Goal: Task Accomplishment & Management: Manage account settings

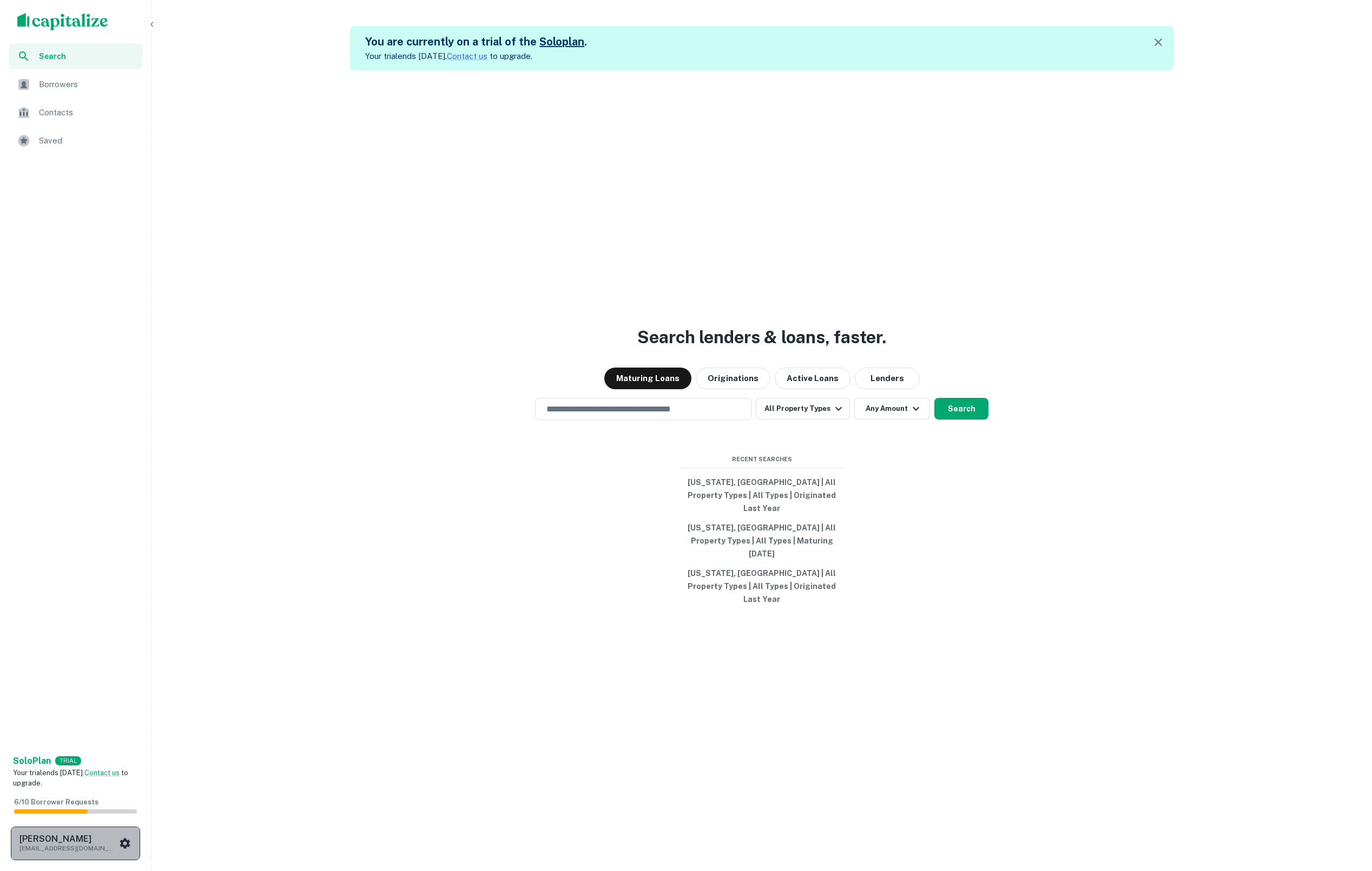
click at [119, 833] on div "Soren Craig soren+gumption@capitalize.io" at bounding box center [75, 843] width 112 height 20
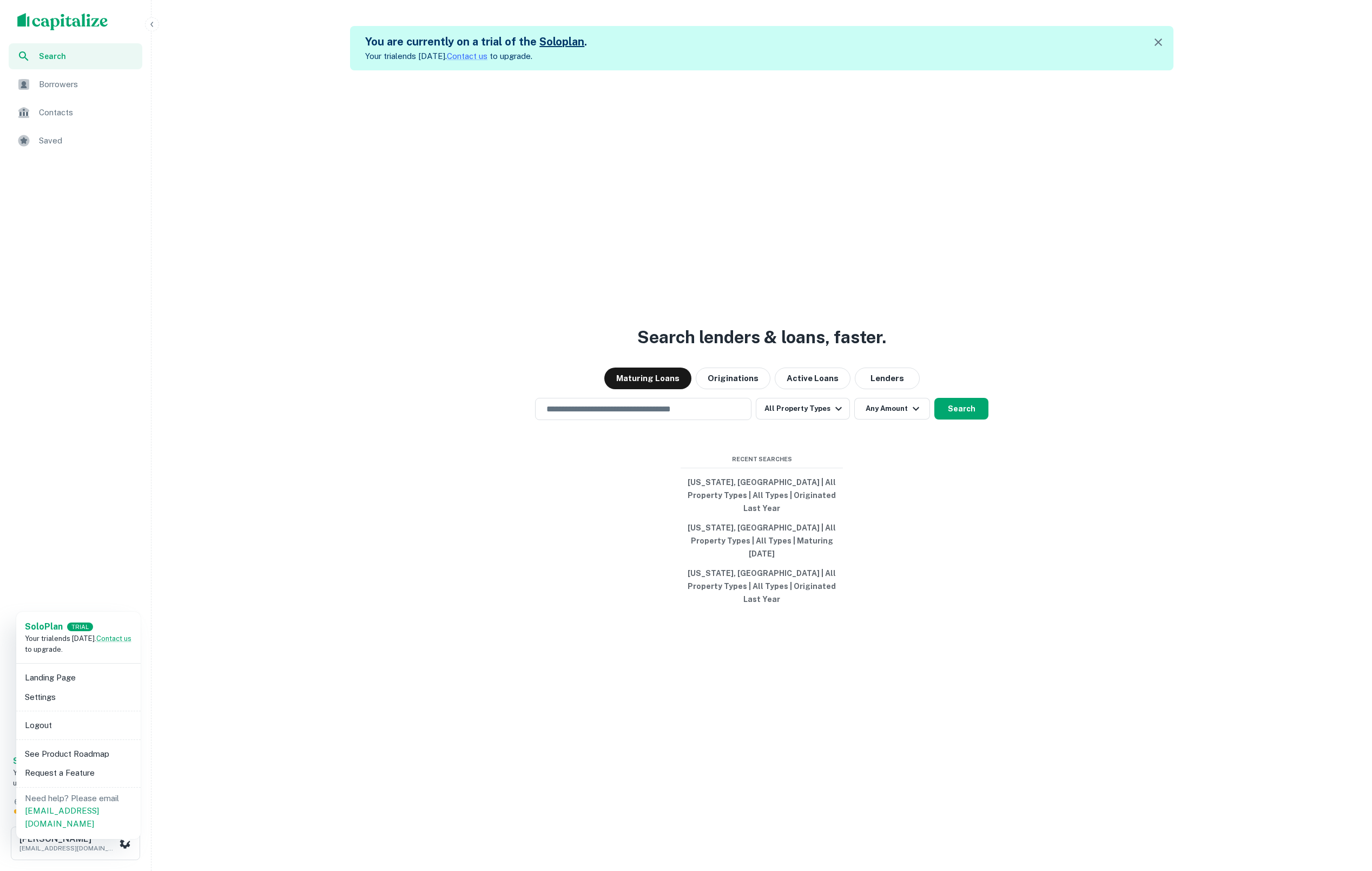
click at [74, 725] on li "Logout" at bounding box center [78, 725] width 116 height 20
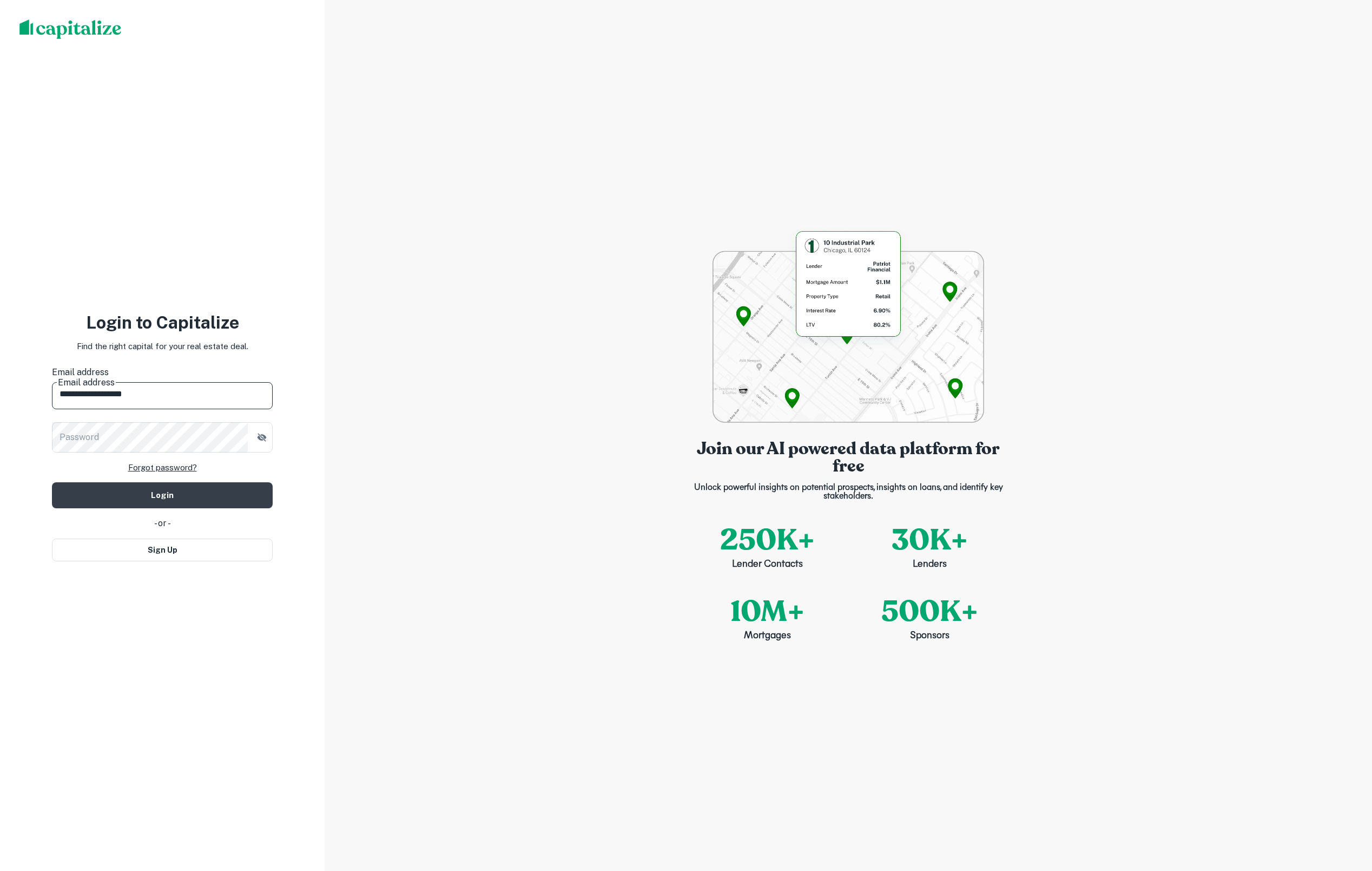
type input "**********"
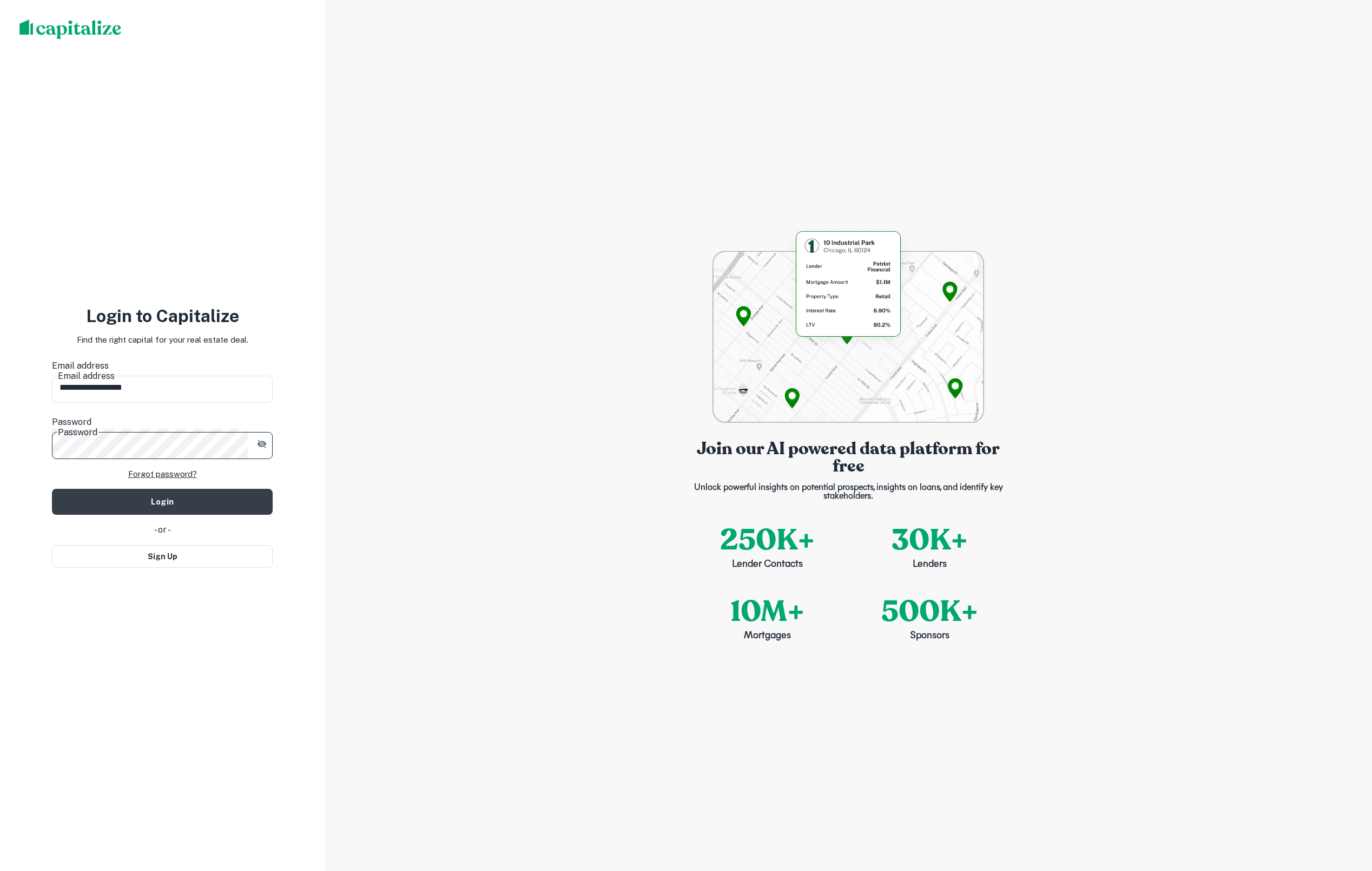
click at [162, 488] on button "Login" at bounding box center [162, 501] width 220 height 26
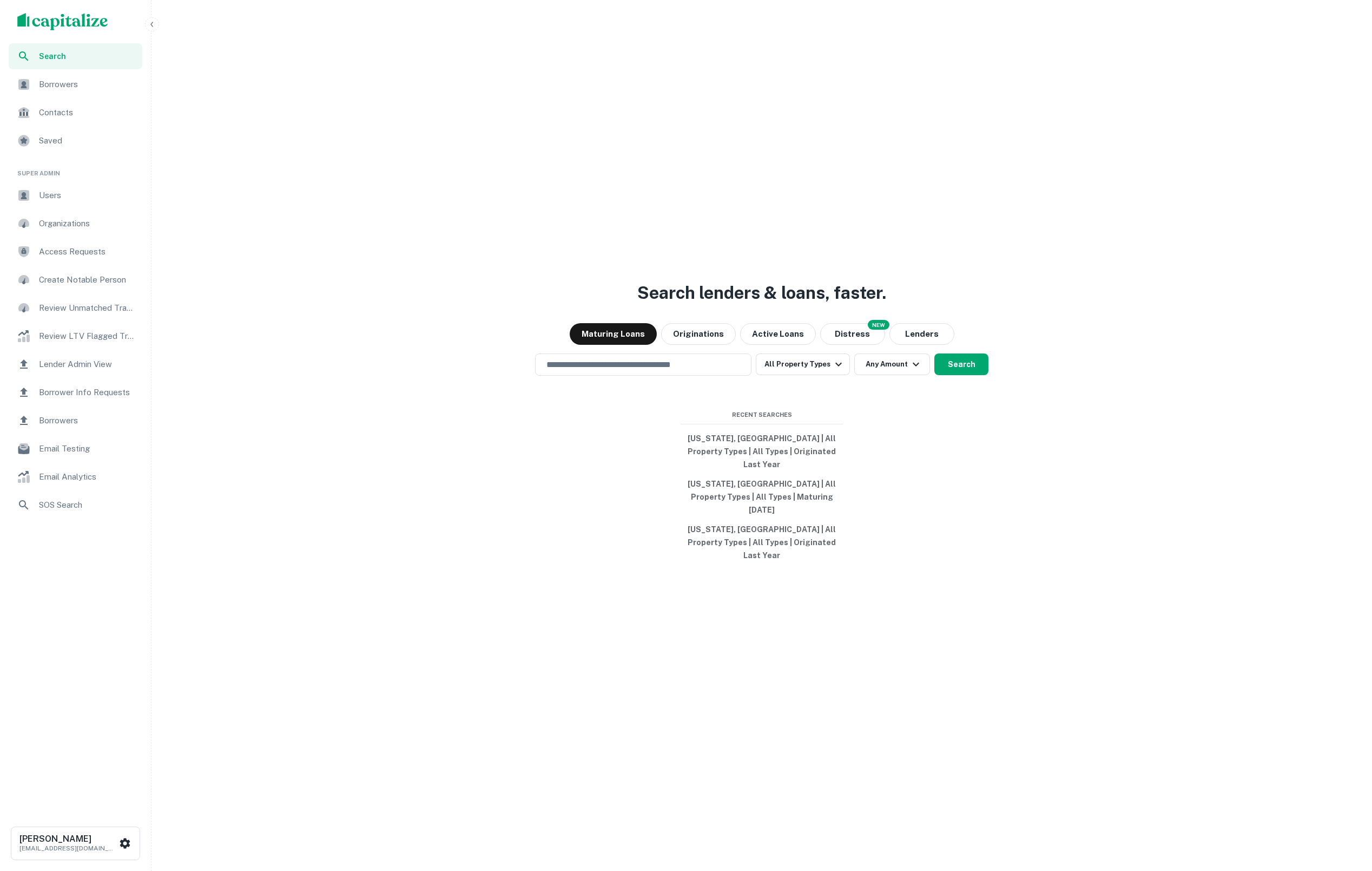
click at [103, 395] on span "Borrower Info Requests" at bounding box center [87, 392] width 97 height 13
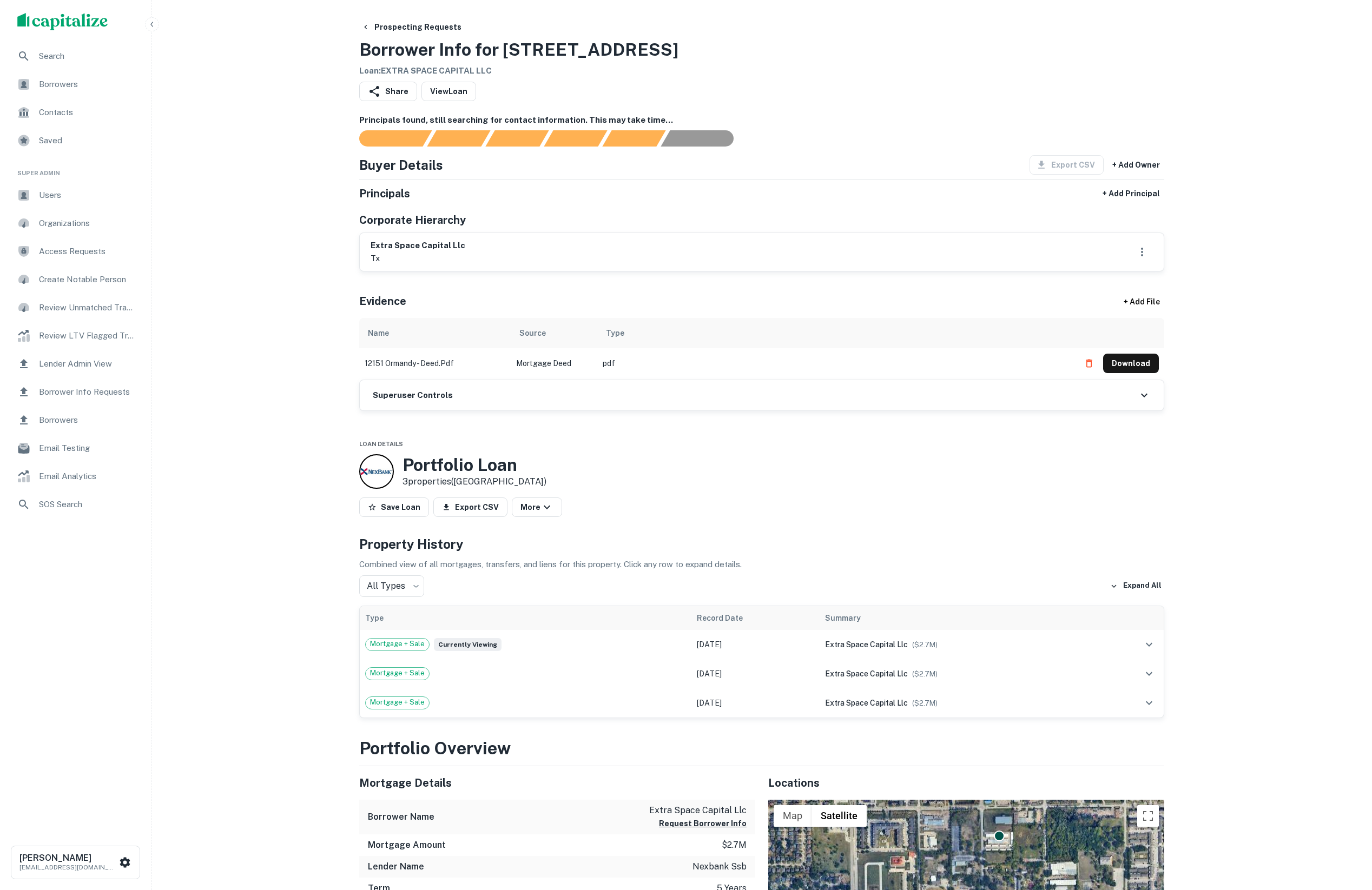
click at [1102, 203] on div "+ Add Principal" at bounding box center [1132, 193] width 66 height 20
click at [1126, 194] on button "+ Add Principal" at bounding box center [1132, 193] width 66 height 20
select select "**"
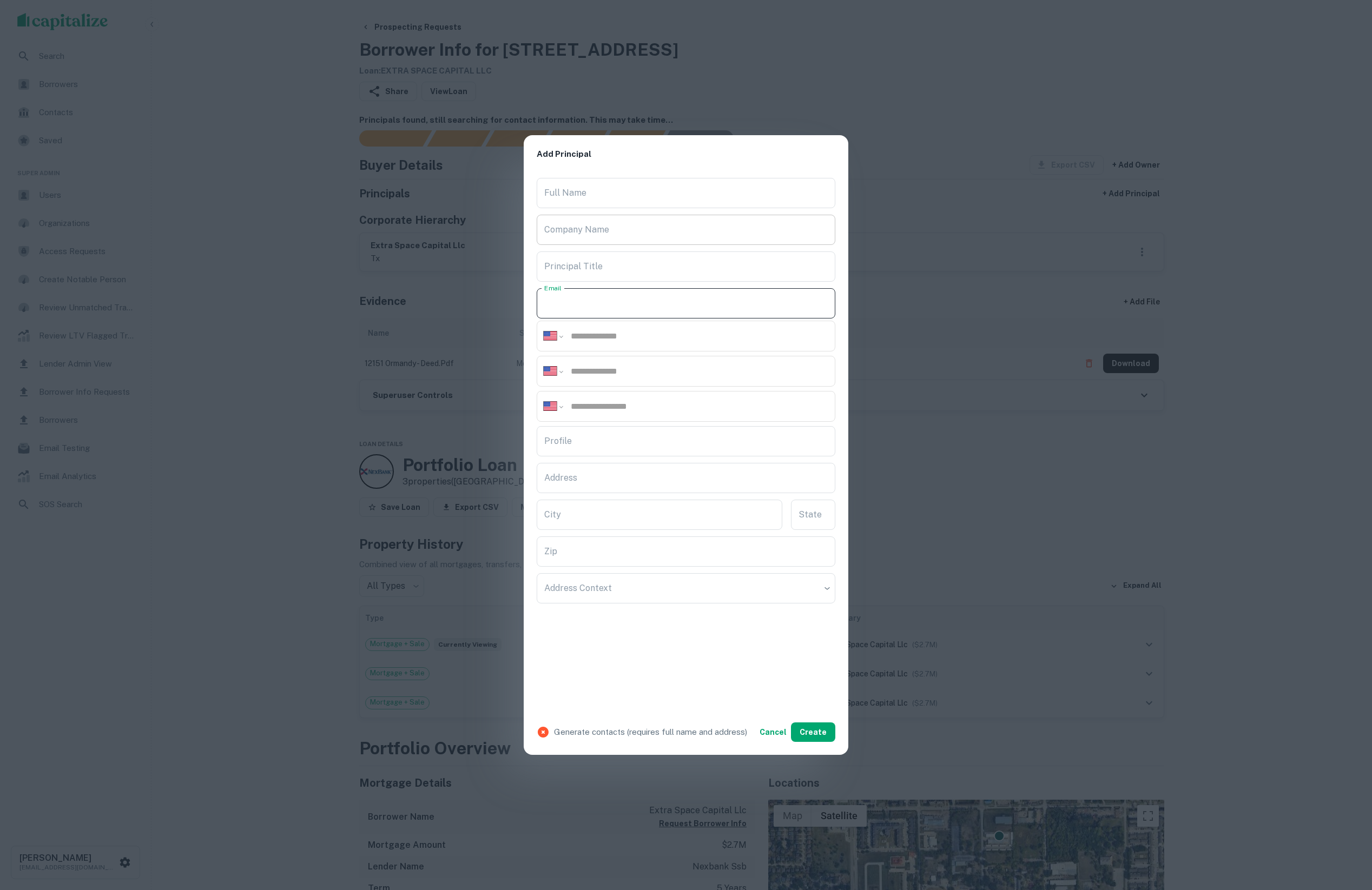
paste input "**********"
drag, startPoint x: 600, startPoint y: 295, endPoint x: 596, endPoint y: 219, distance: 76.1
type input "**********"
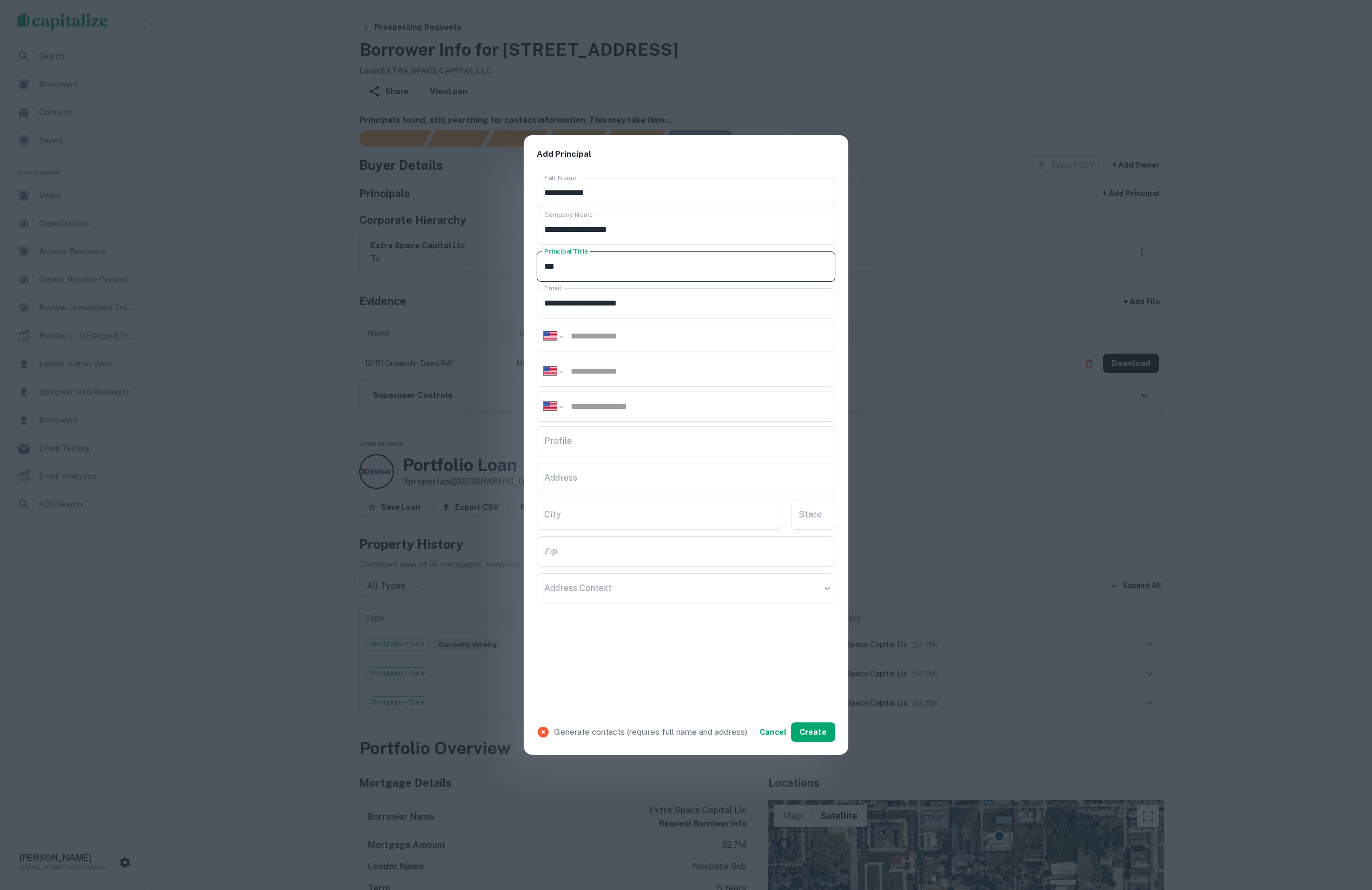
type input "***"
drag, startPoint x: 729, startPoint y: 362, endPoint x: 771, endPoint y: 364, distance: 42.0
click at [729, 362] on div "**********" at bounding box center [686, 371] width 299 height 31
drag, startPoint x: 778, startPoint y: 364, endPoint x: 787, endPoint y: 364, distance: 9.0
click at [777, 364] on div "**********" at bounding box center [686, 371] width 299 height 31
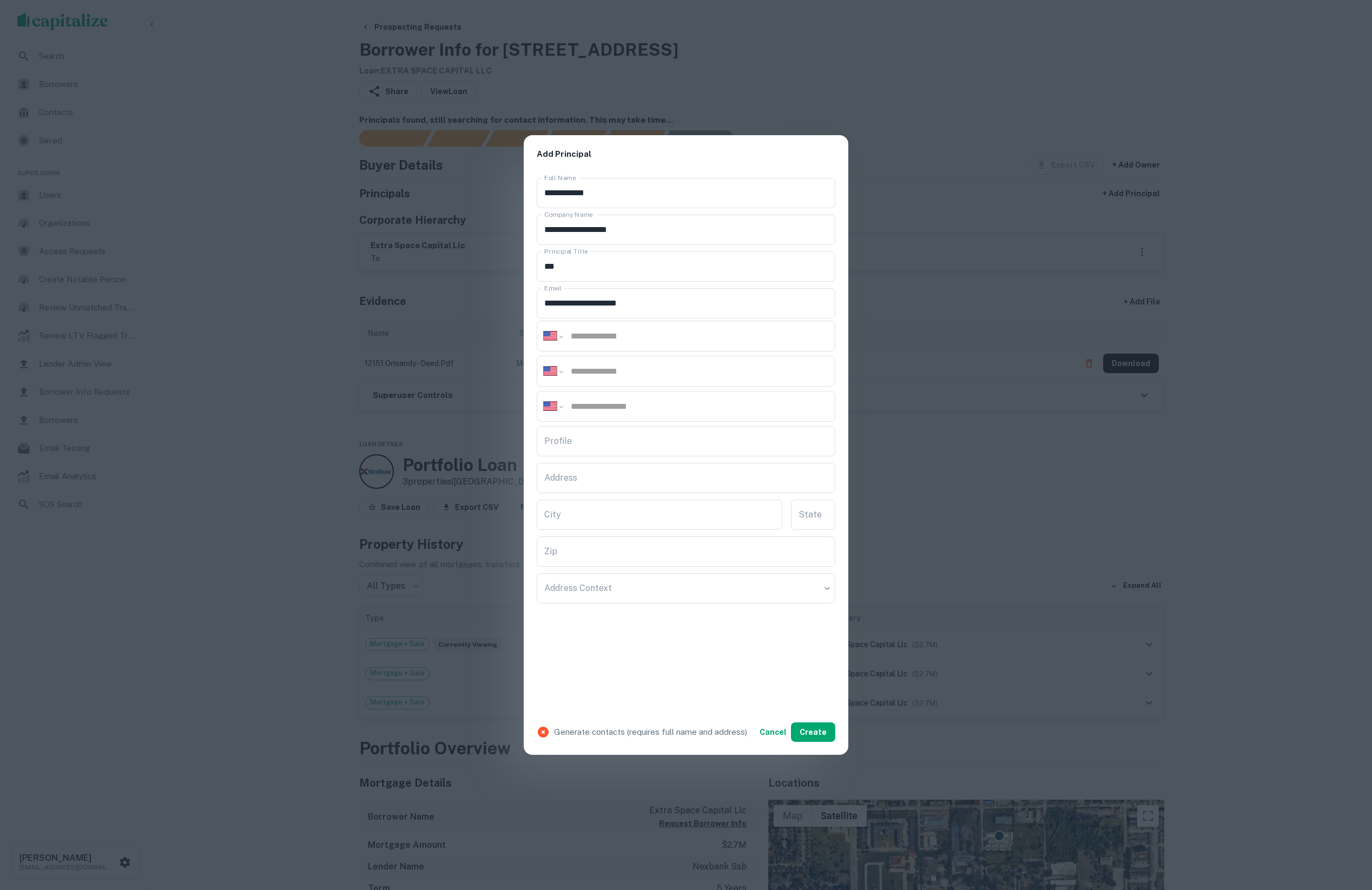
paste input "**********"
type input "**********"
paste input "**********"
type input "**********"
click at [825, 734] on button "Create" at bounding box center [812, 732] width 44 height 20
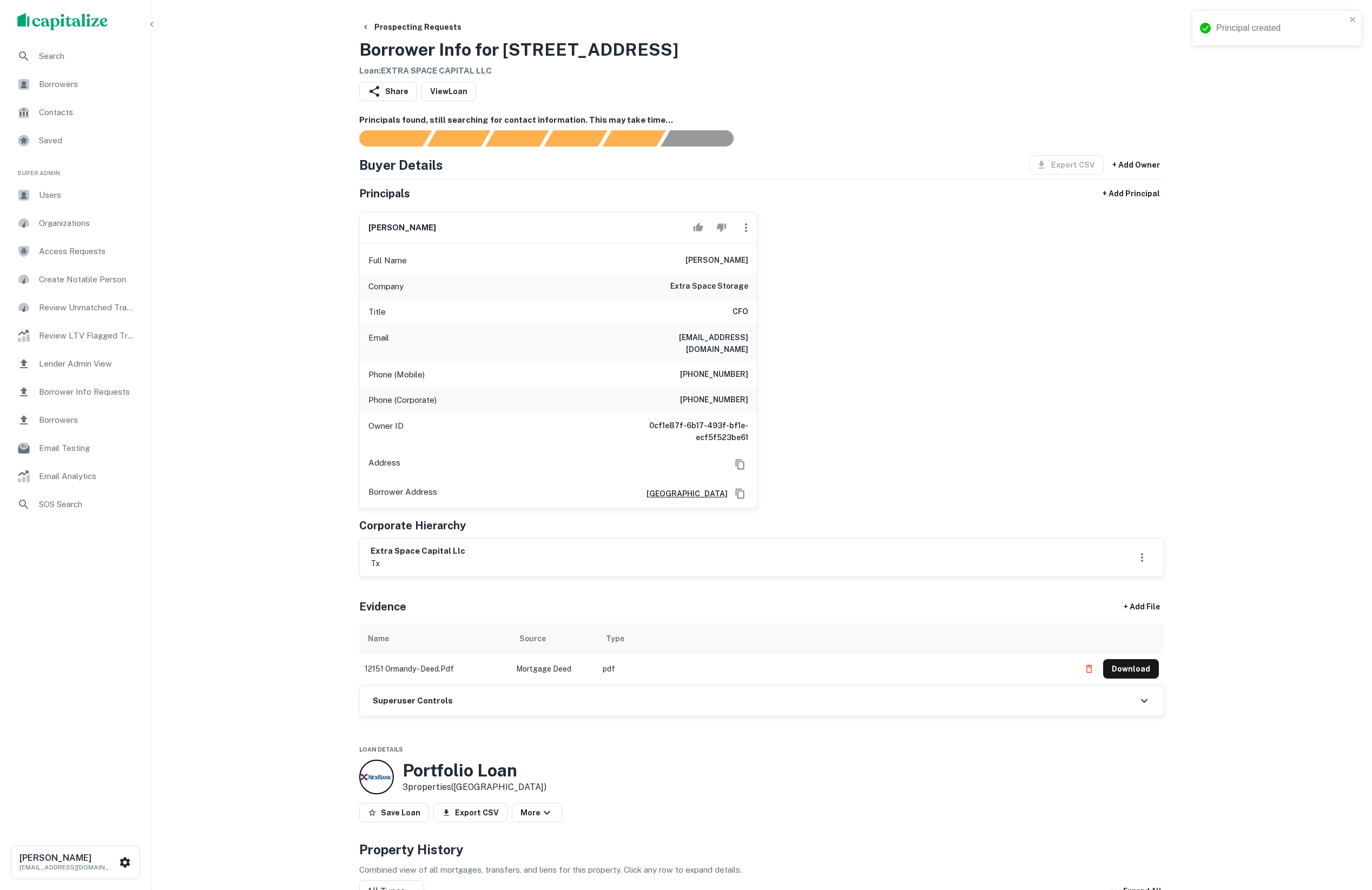
click at [490, 714] on div "Superuser Controls" at bounding box center [761, 701] width 804 height 30
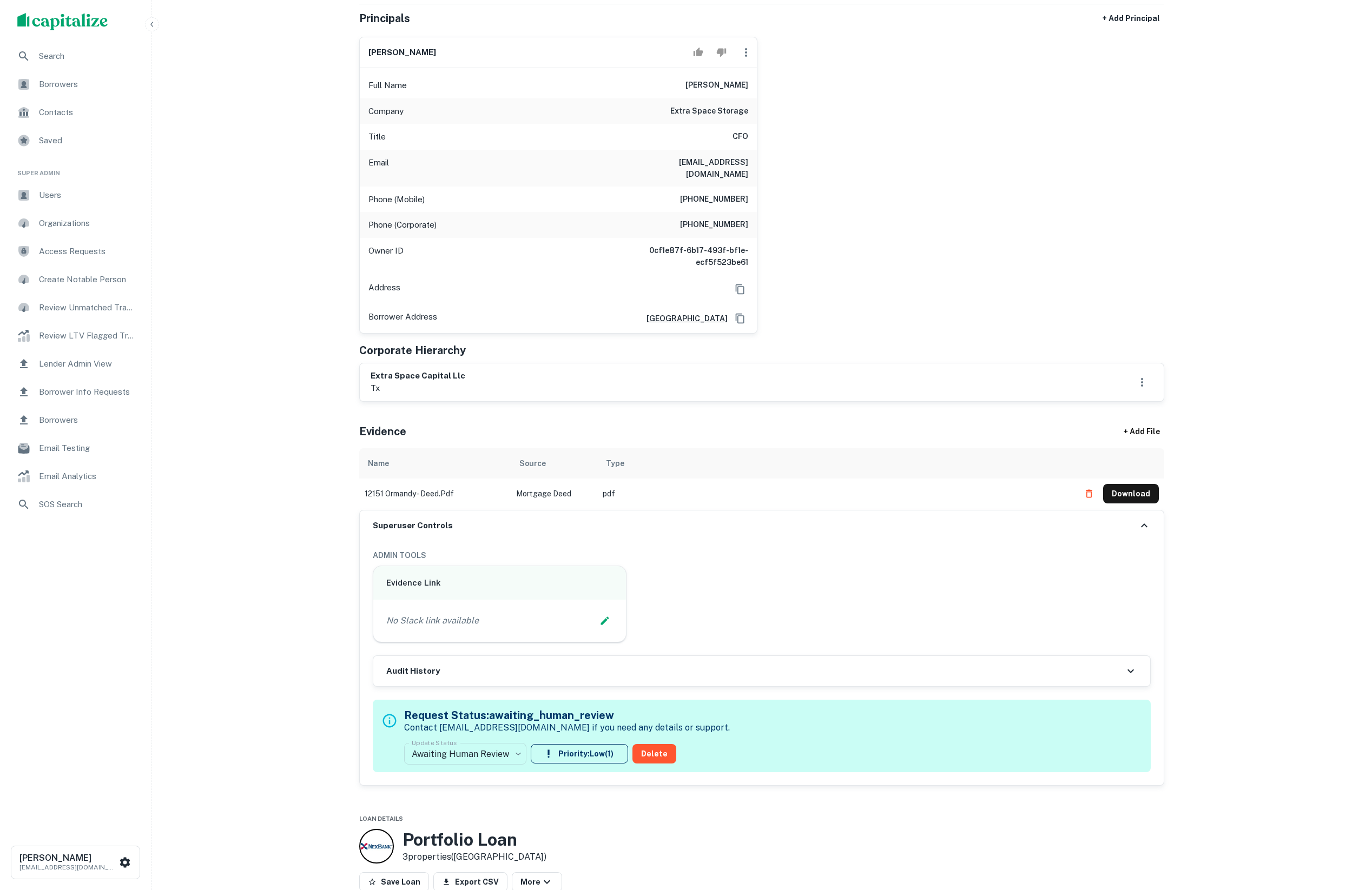
scroll to position [225, 0]
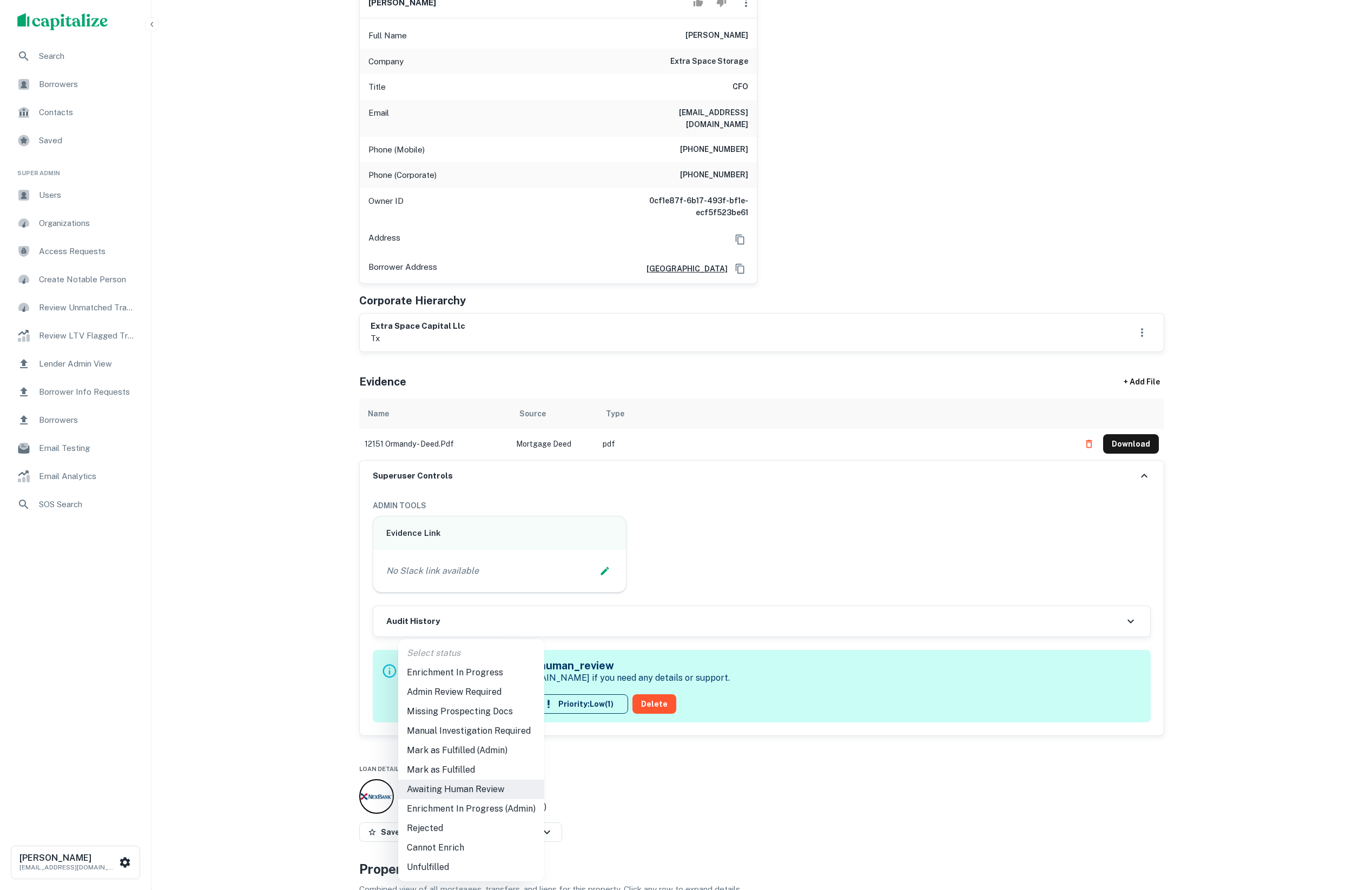
drag, startPoint x: 449, startPoint y: 714, endPoint x: 444, endPoint y: 742, distance: 28.4
click at [449, 665] on body "Search Borrowers Contacts Saved Super Admin Users Organizations Access Requests…" at bounding box center [686, 219] width 1372 height 890
click at [475, 758] on li "Mark as Fulfilled (Admin)" at bounding box center [471, 751] width 146 height 20
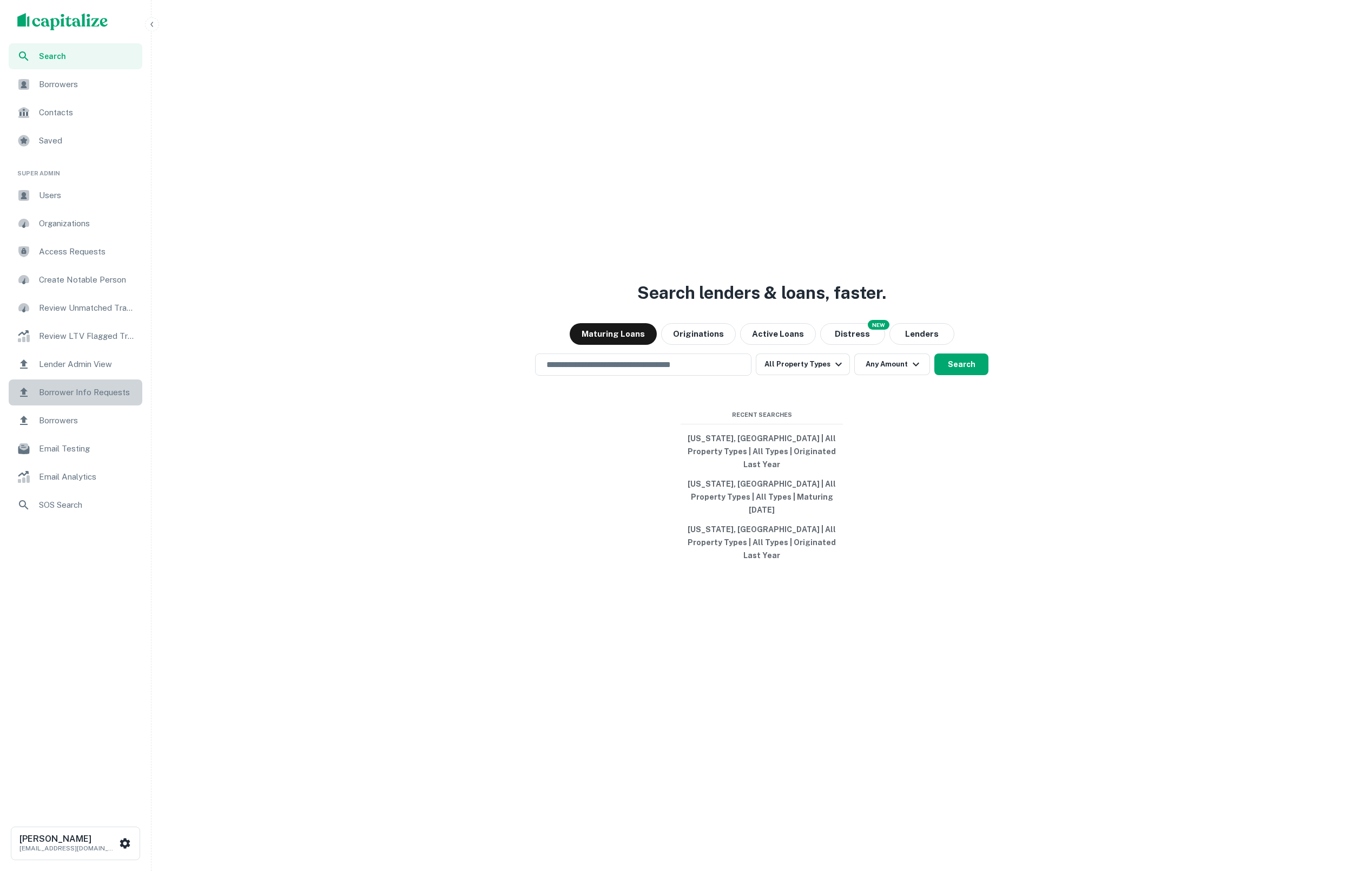
click at [108, 382] on div "Borrower Info Requests" at bounding box center [75, 392] width 134 height 26
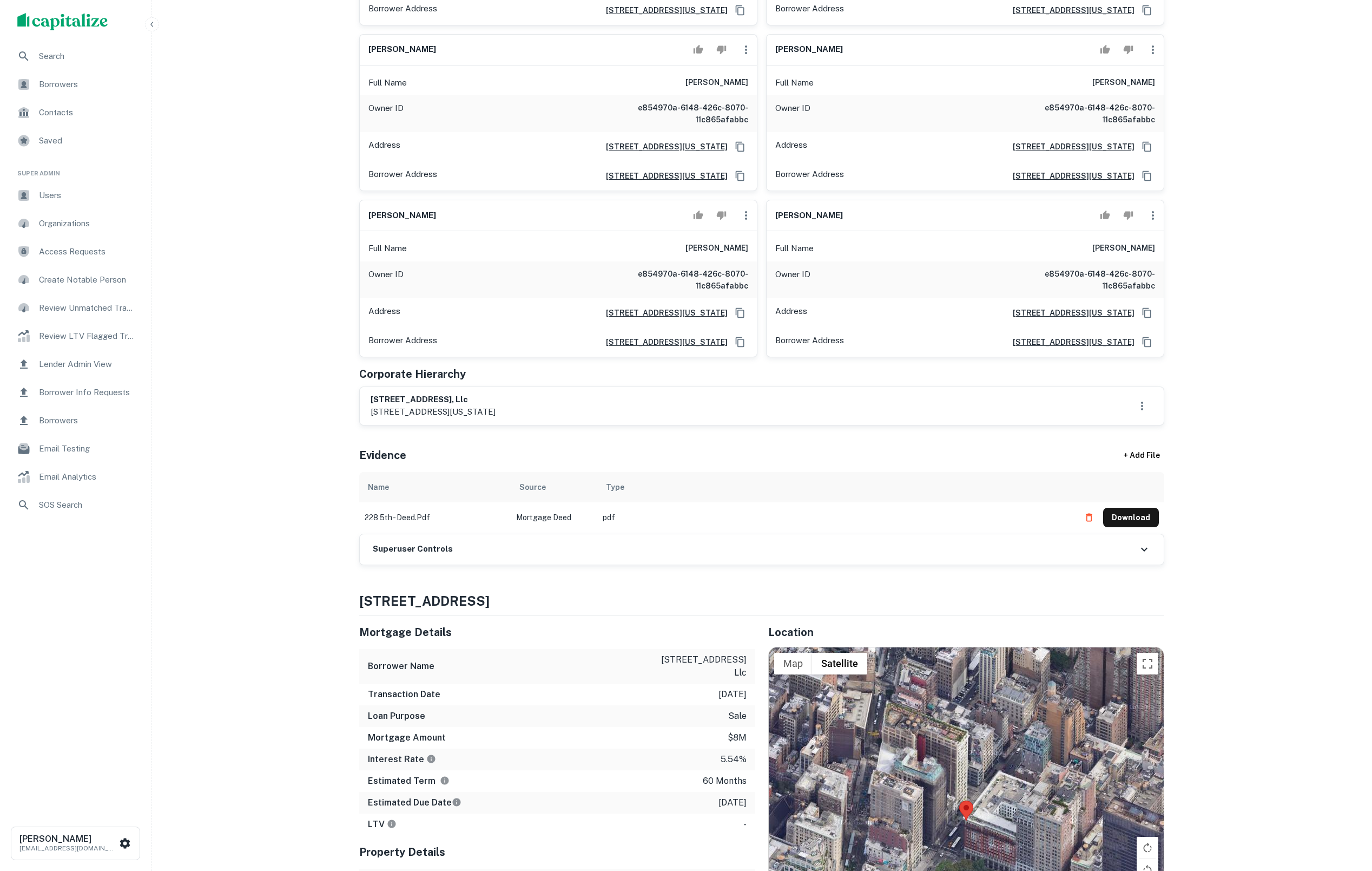
scroll to position [1507, 0]
click at [746, 221] on icon "button" at bounding box center [746, 214] width 13 height 13
click at [760, 365] on li "Delete" at bounding box center [753, 366] width 44 height 20
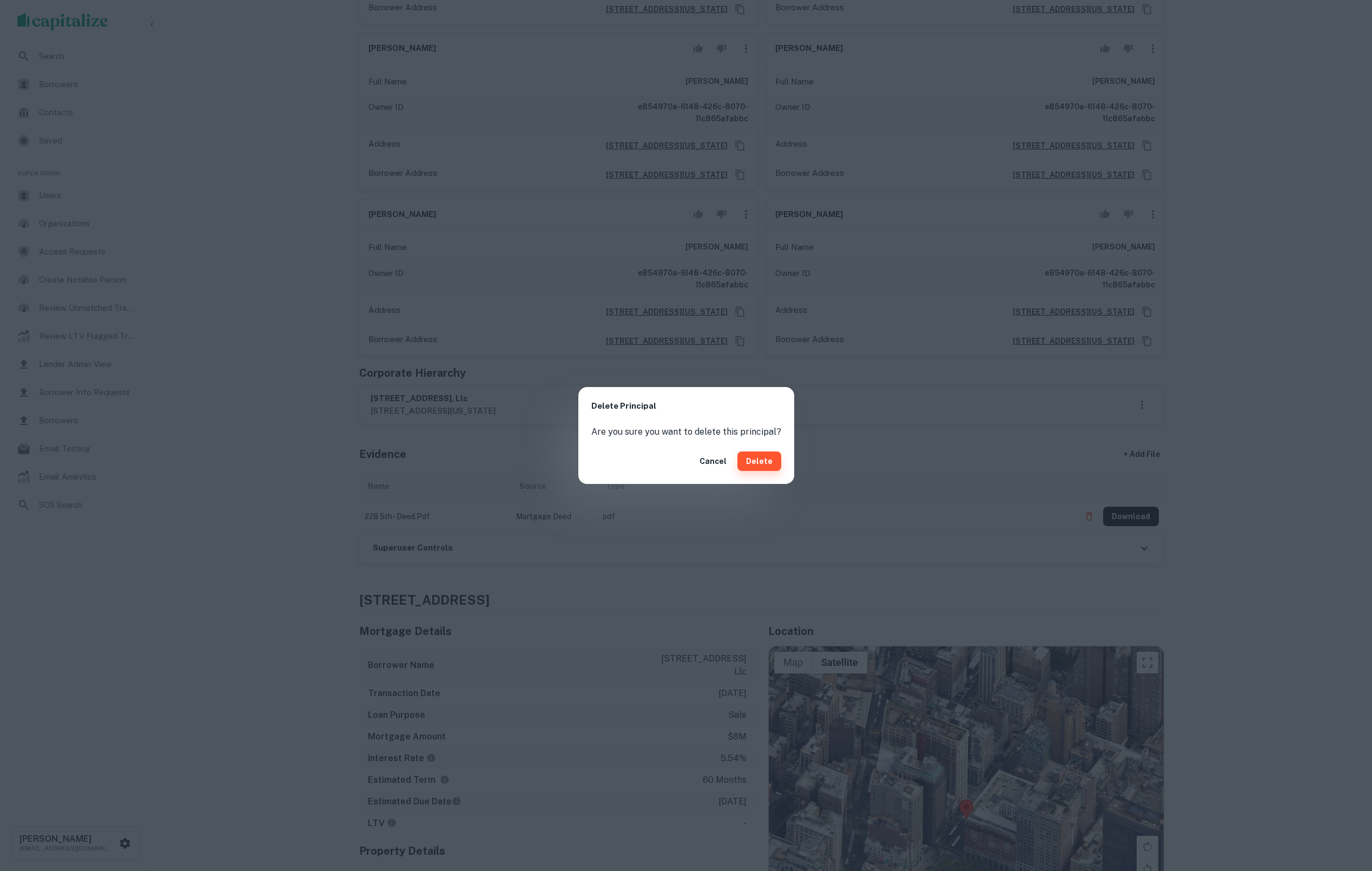
click at [762, 458] on button "Delete" at bounding box center [760, 461] width 44 height 20
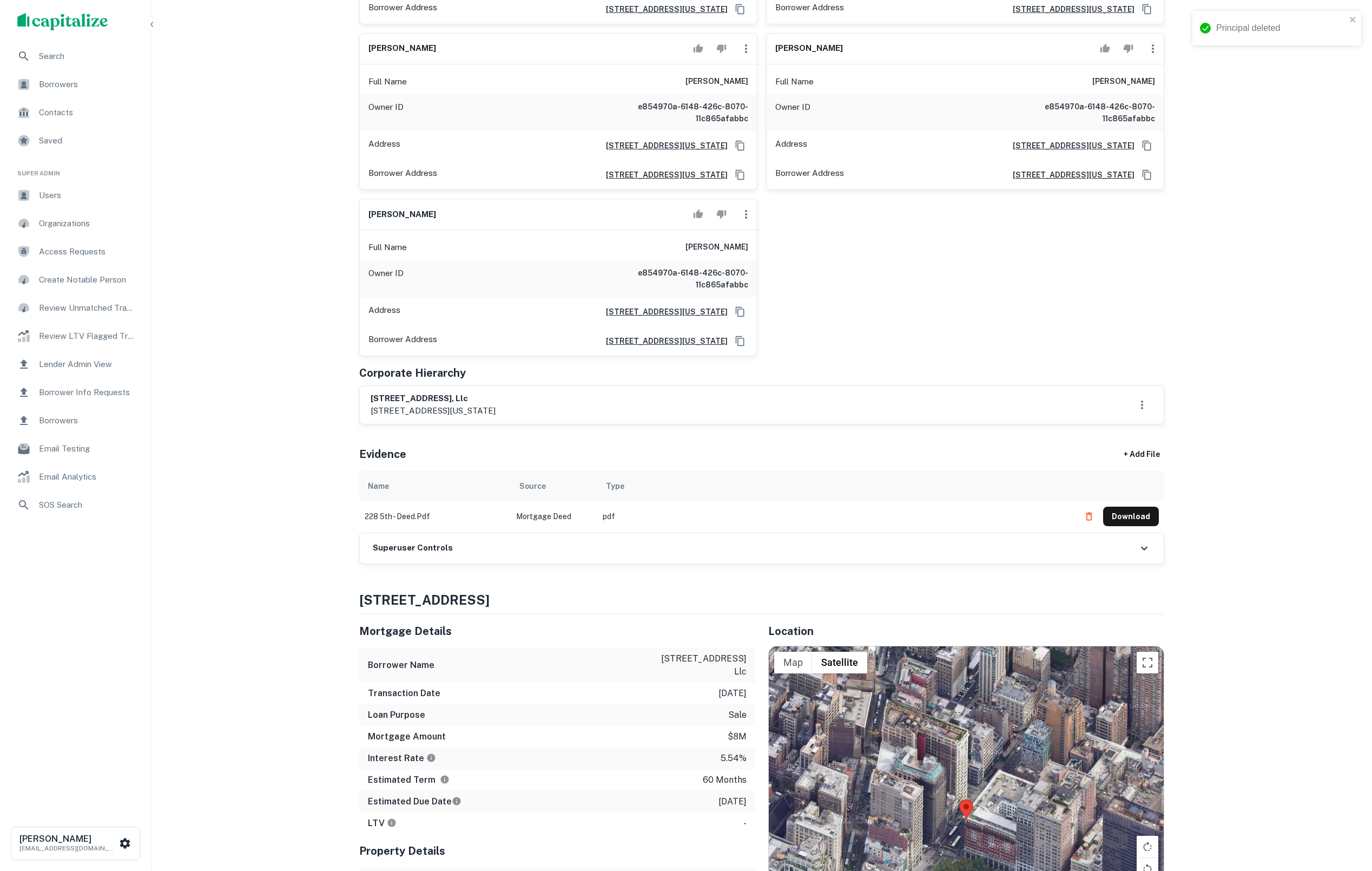
click at [747, 221] on icon "button" at bounding box center [746, 214] width 13 height 13
click at [762, 364] on li "Delete" at bounding box center [753, 366] width 44 height 20
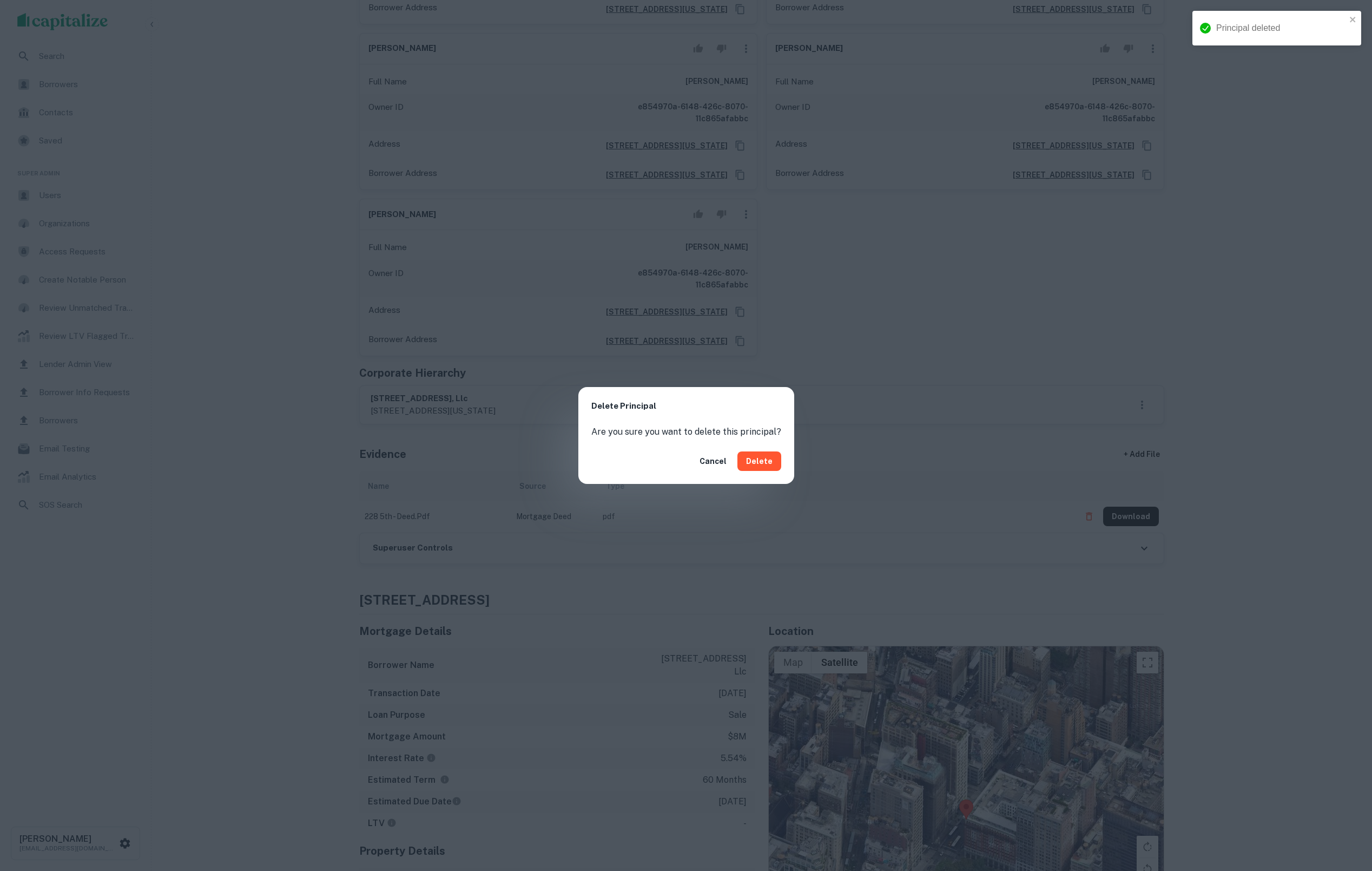
drag, startPoint x: 768, startPoint y: 462, endPoint x: 752, endPoint y: 432, distance: 34.0
click at [768, 462] on button "Delete" at bounding box center [760, 461] width 44 height 20
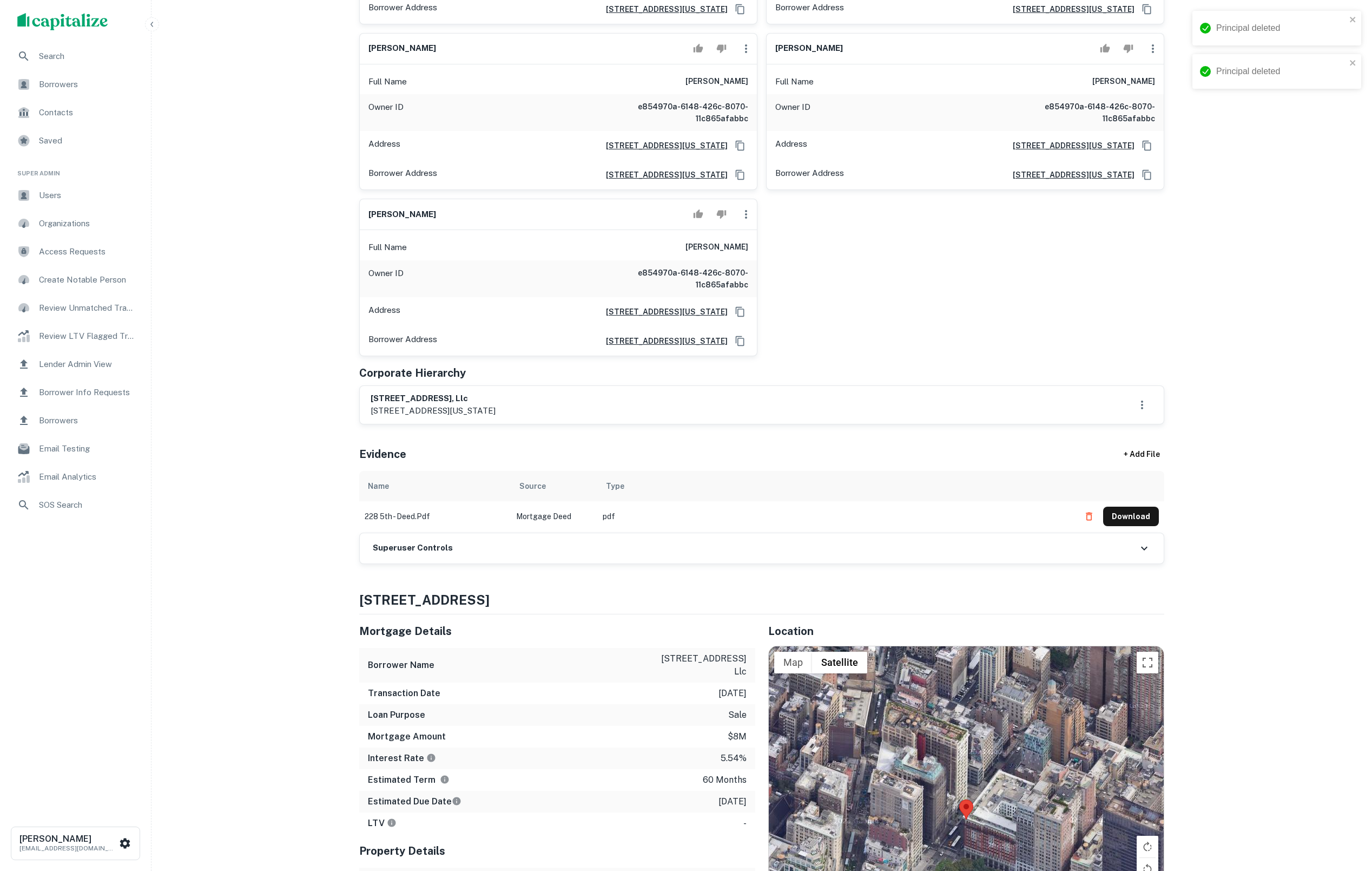
click at [747, 56] on icon "button" at bounding box center [746, 49] width 13 height 13
click at [756, 191] on li "Delete" at bounding box center [753, 189] width 44 height 20
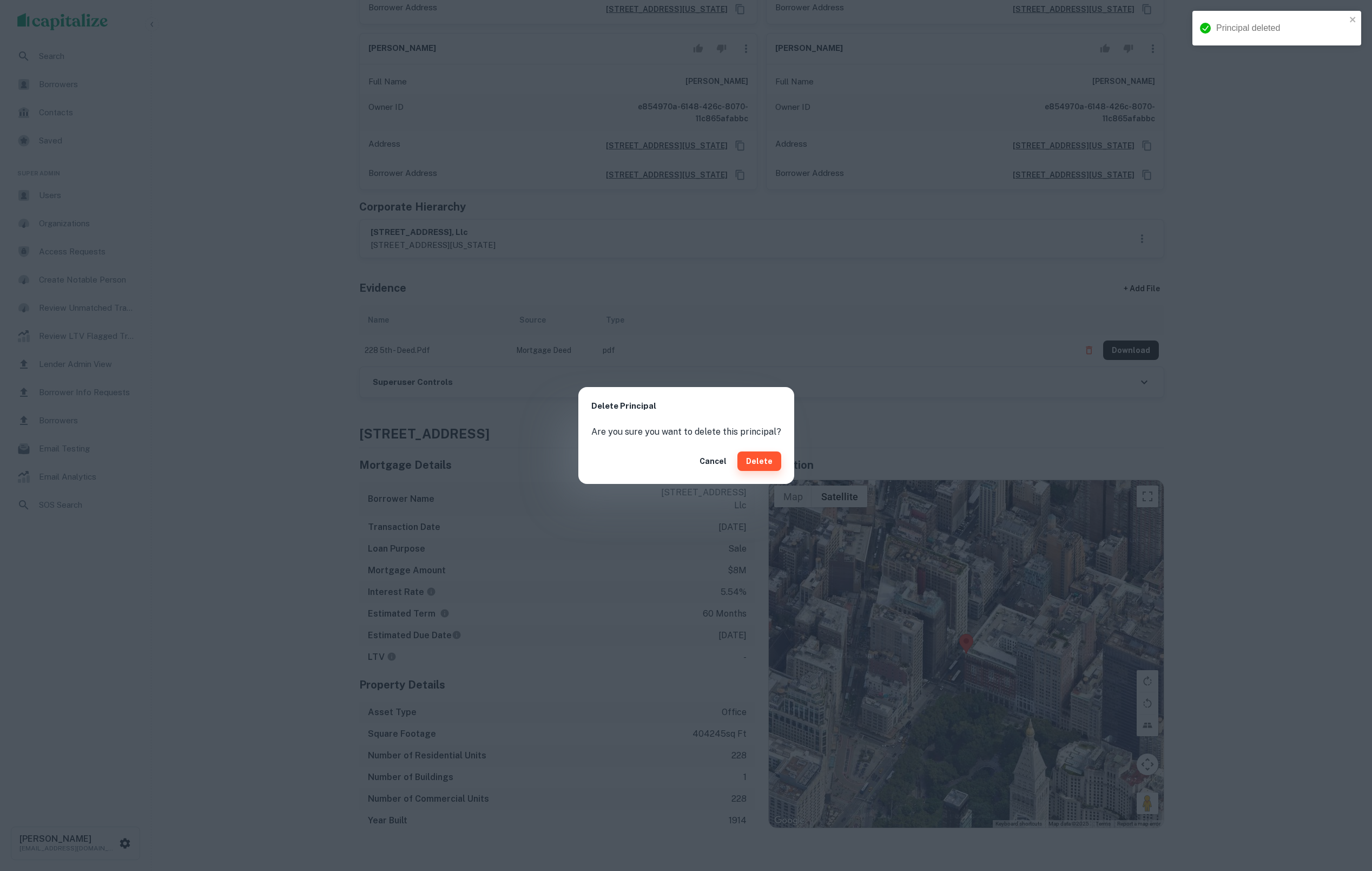
click at [756, 457] on button "Delete" at bounding box center [760, 461] width 44 height 20
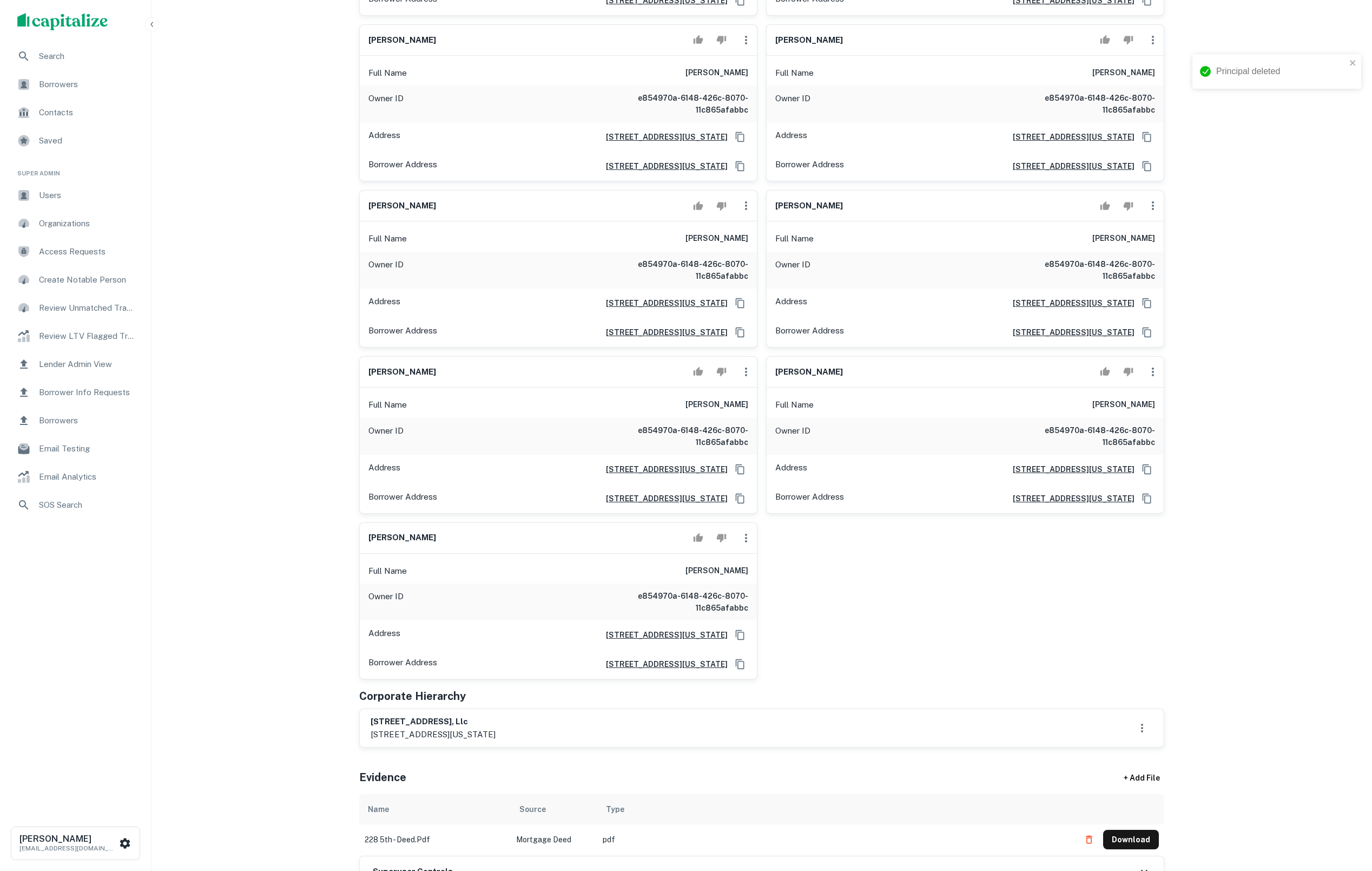
scroll to position [1008, 0]
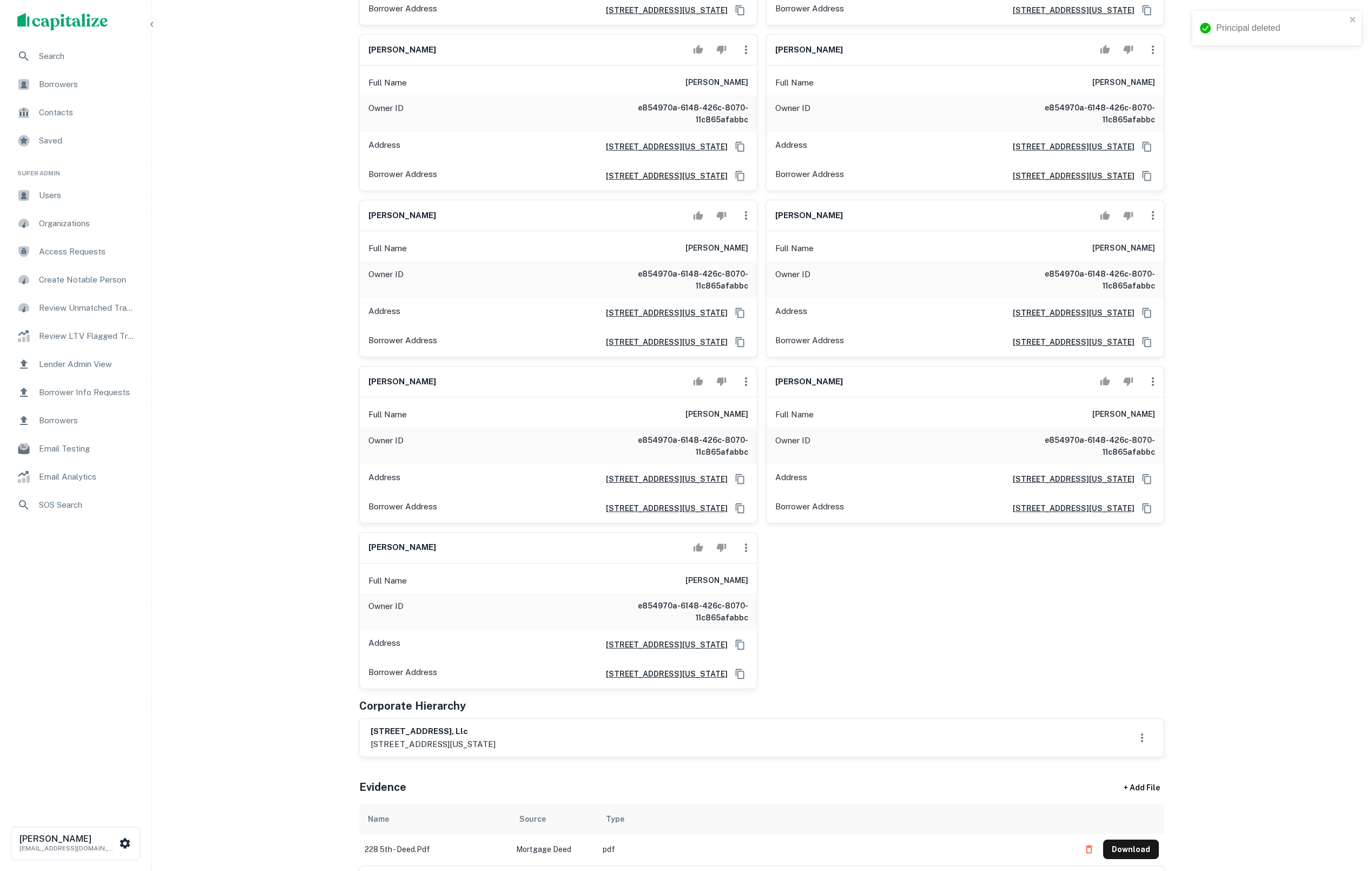
click at [744, 226] on button "button" at bounding box center [745, 215] width 22 height 22
click at [760, 330] on li "Delete" at bounding box center [753, 335] width 44 height 20
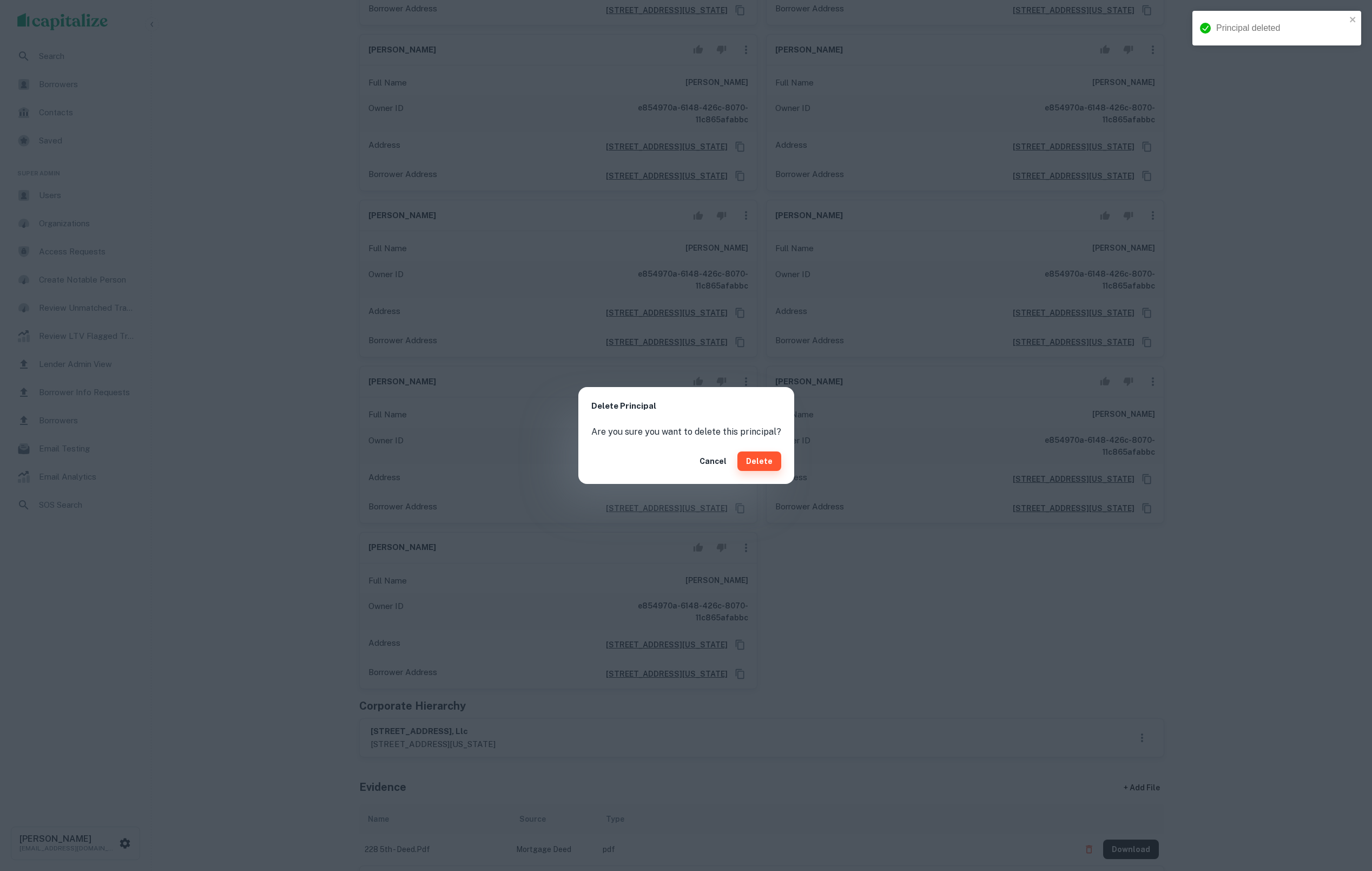
click at [776, 461] on button "Delete" at bounding box center [760, 461] width 44 height 20
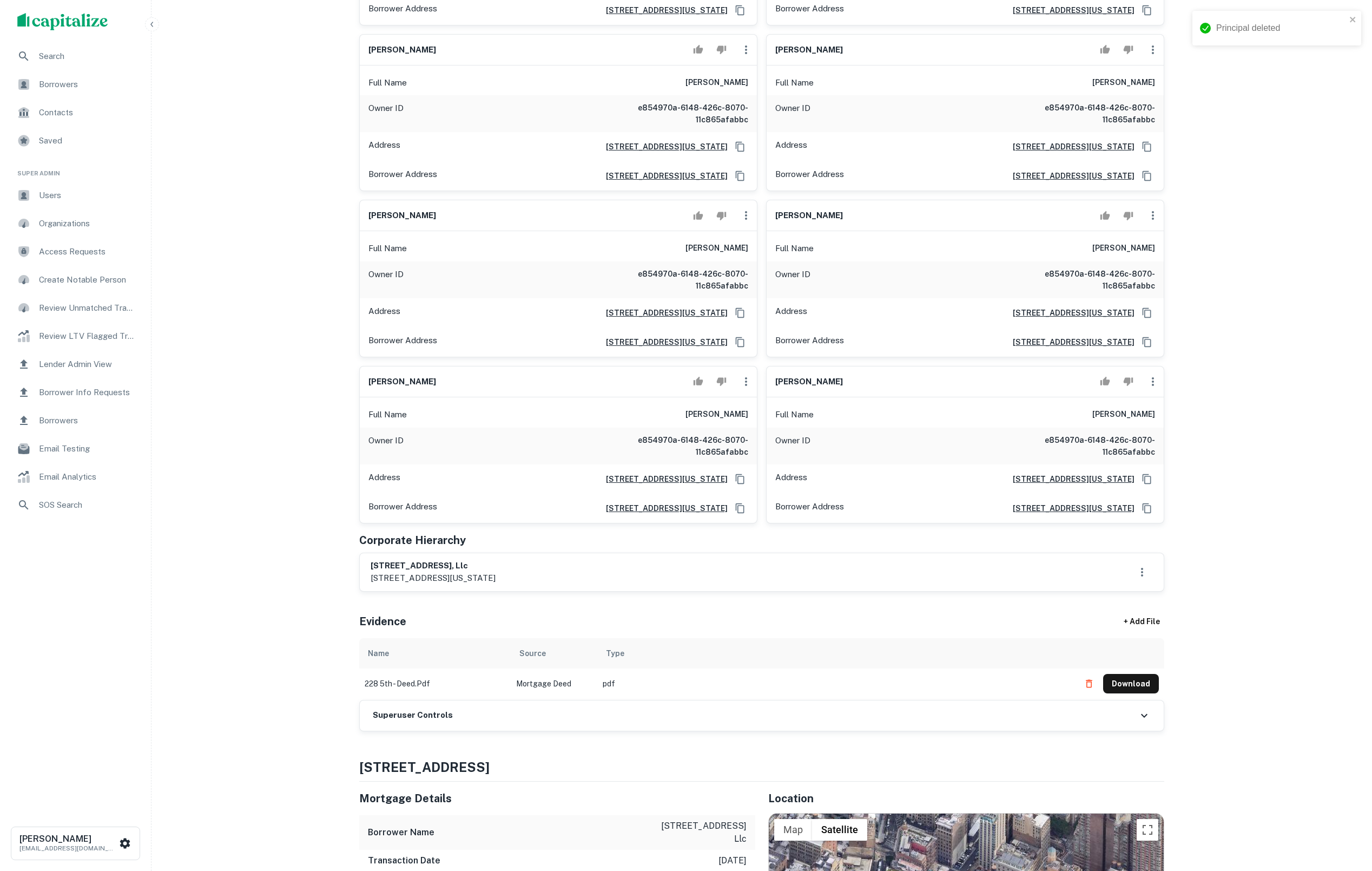
click at [743, 57] on icon "button" at bounding box center [746, 50] width 13 height 13
click at [758, 156] on li "Delete" at bounding box center [753, 157] width 44 height 20
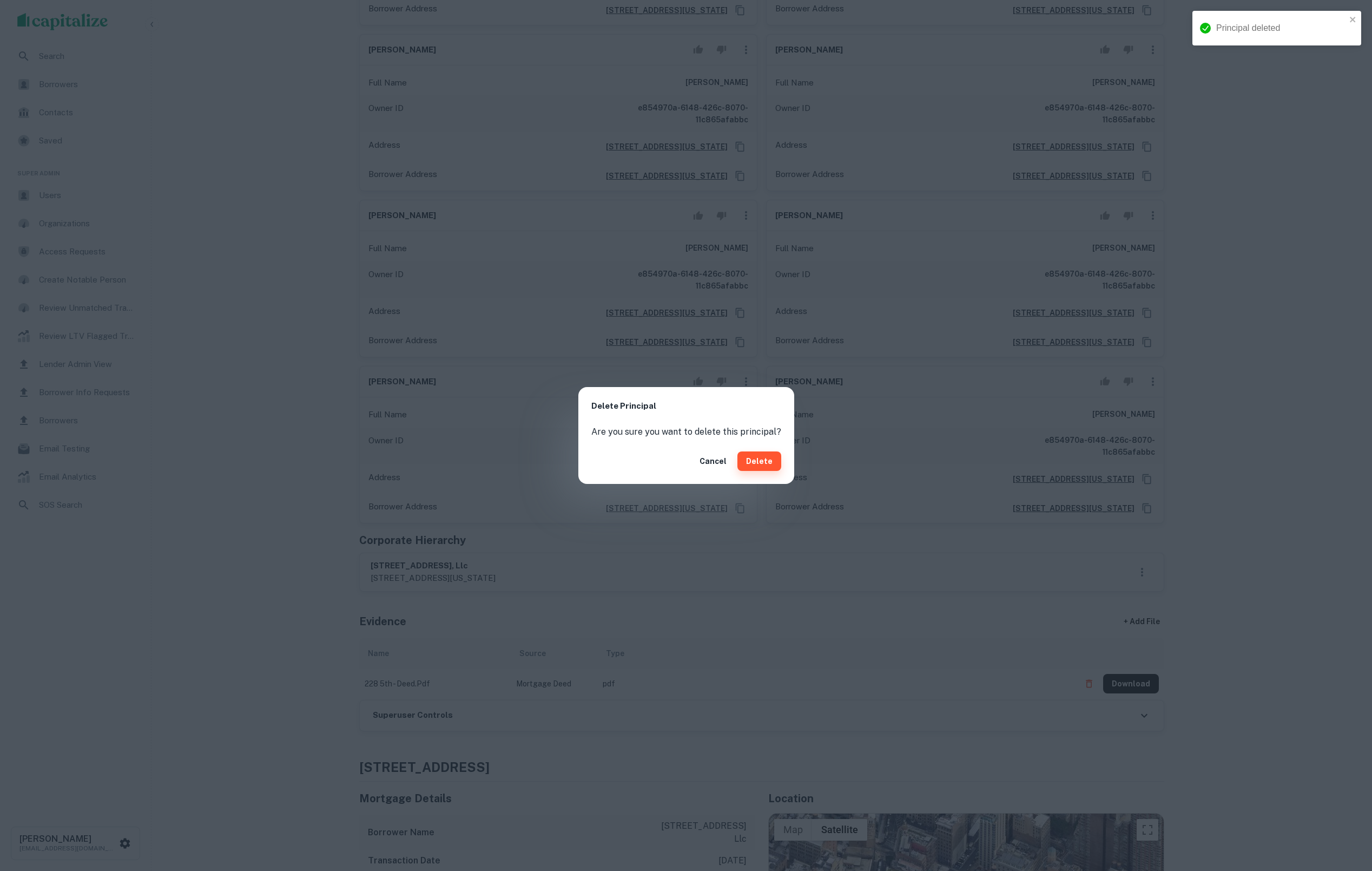
click at [758, 456] on button "Delete" at bounding box center [760, 461] width 44 height 20
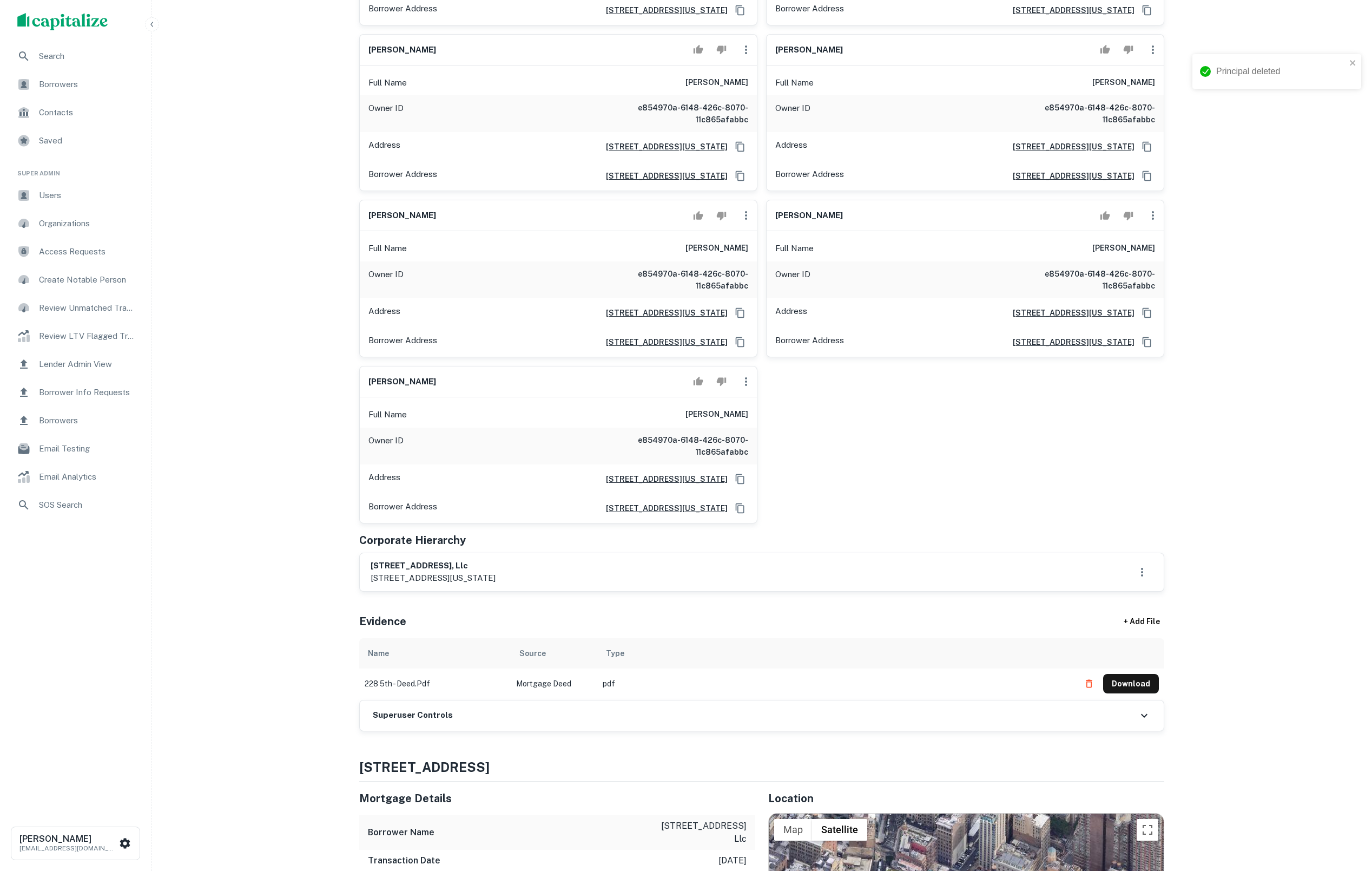
click at [740, 222] on icon "button" at bounding box center [746, 216] width 13 height 13
click at [756, 329] on li "Delete" at bounding box center [753, 335] width 44 height 20
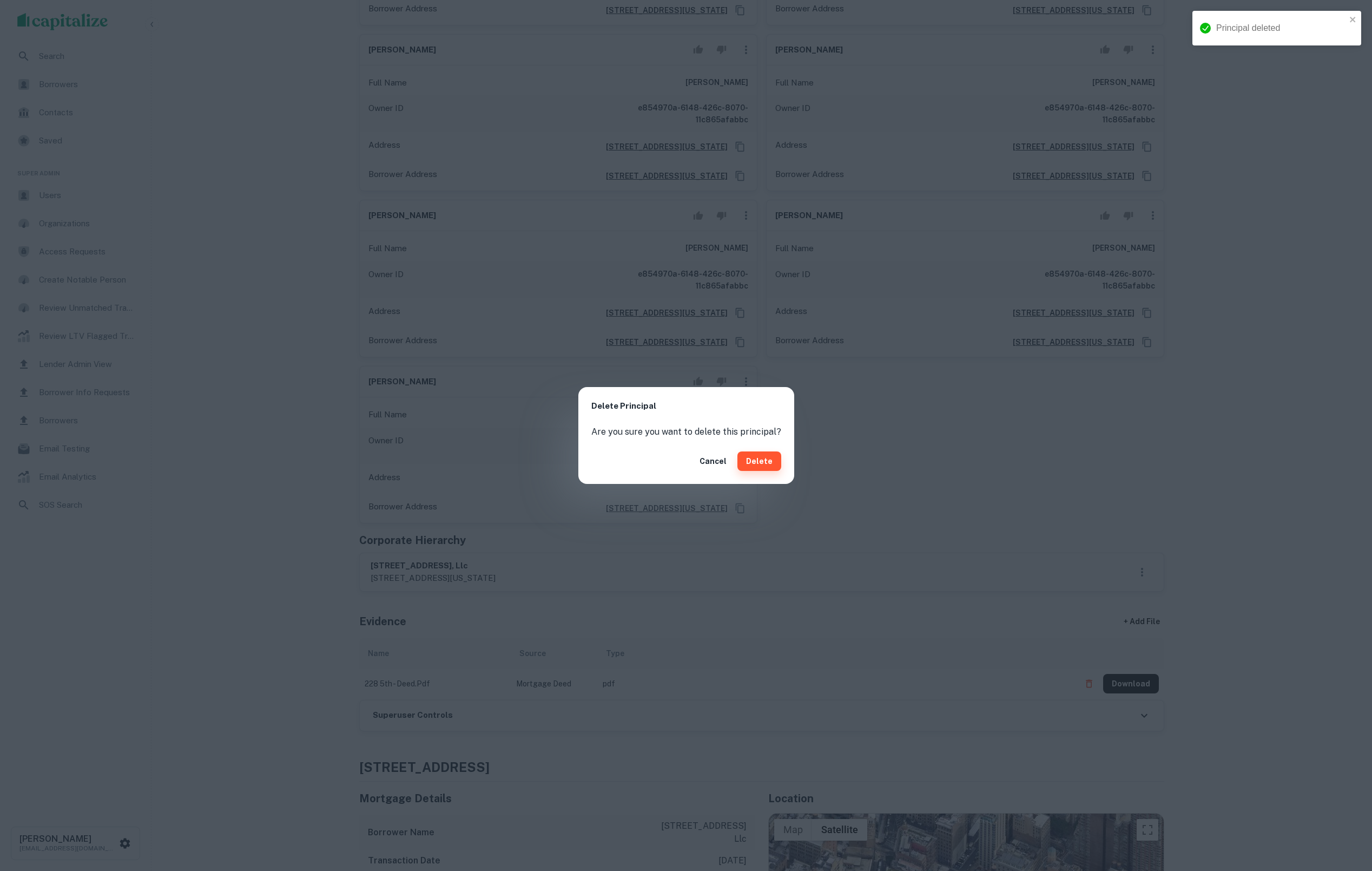
click at [749, 463] on button "Delete" at bounding box center [760, 461] width 44 height 20
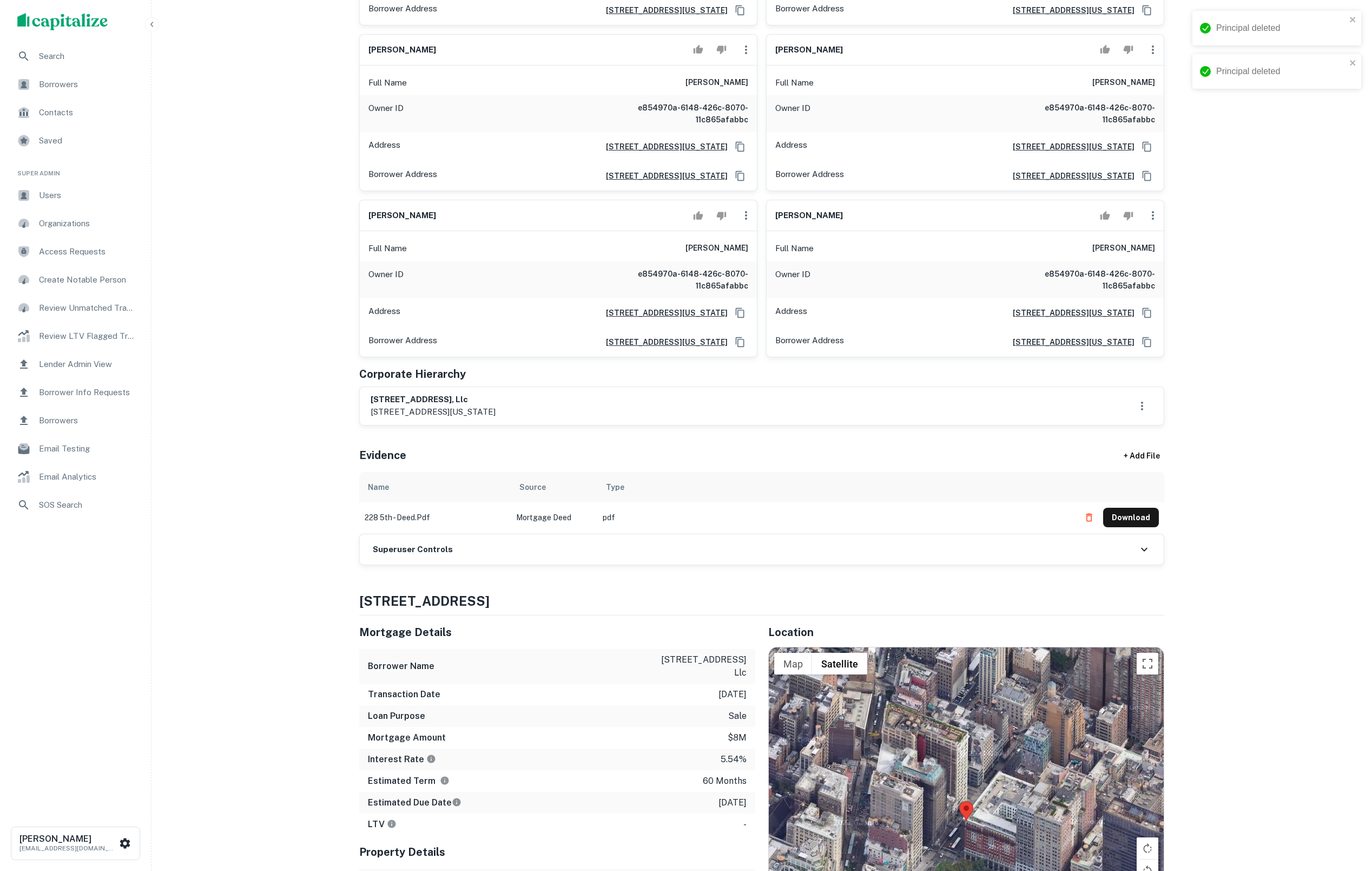
click at [745, 222] on icon "button" at bounding box center [746, 216] width 13 height 13
click at [761, 337] on li "Delete" at bounding box center [753, 335] width 44 height 20
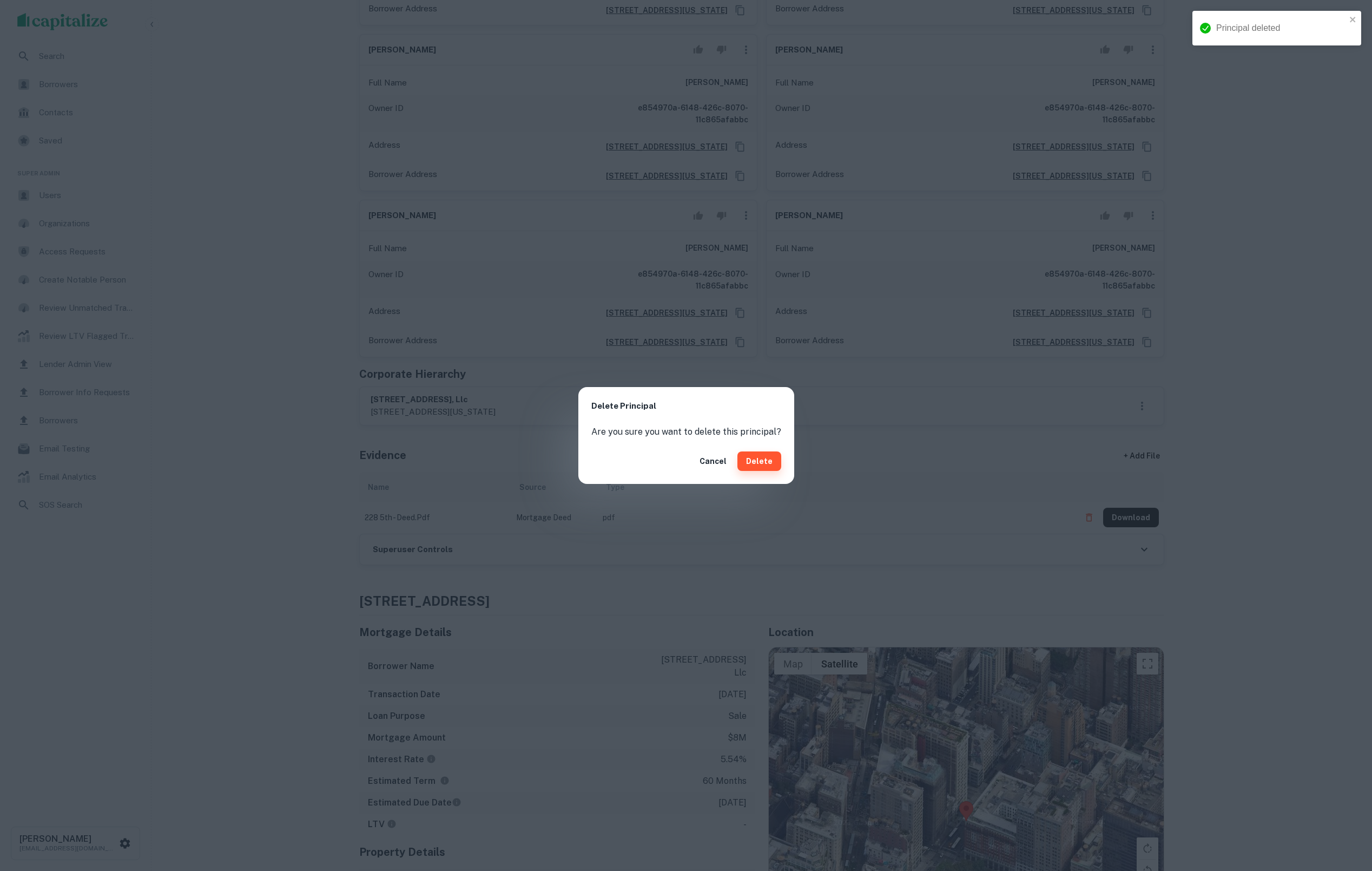
click at [754, 462] on button "Delete" at bounding box center [760, 461] width 44 height 20
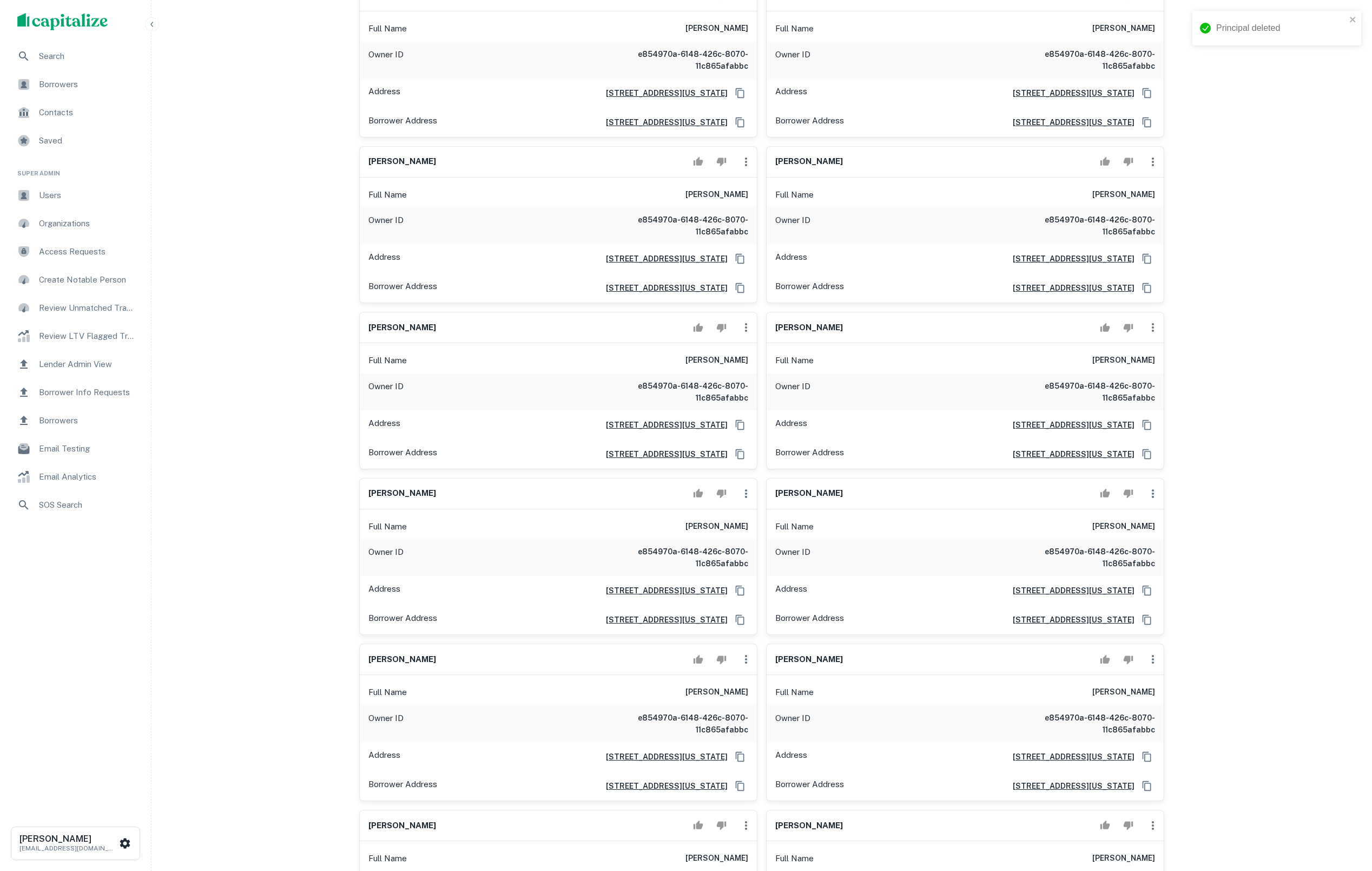
scroll to position [212, 0]
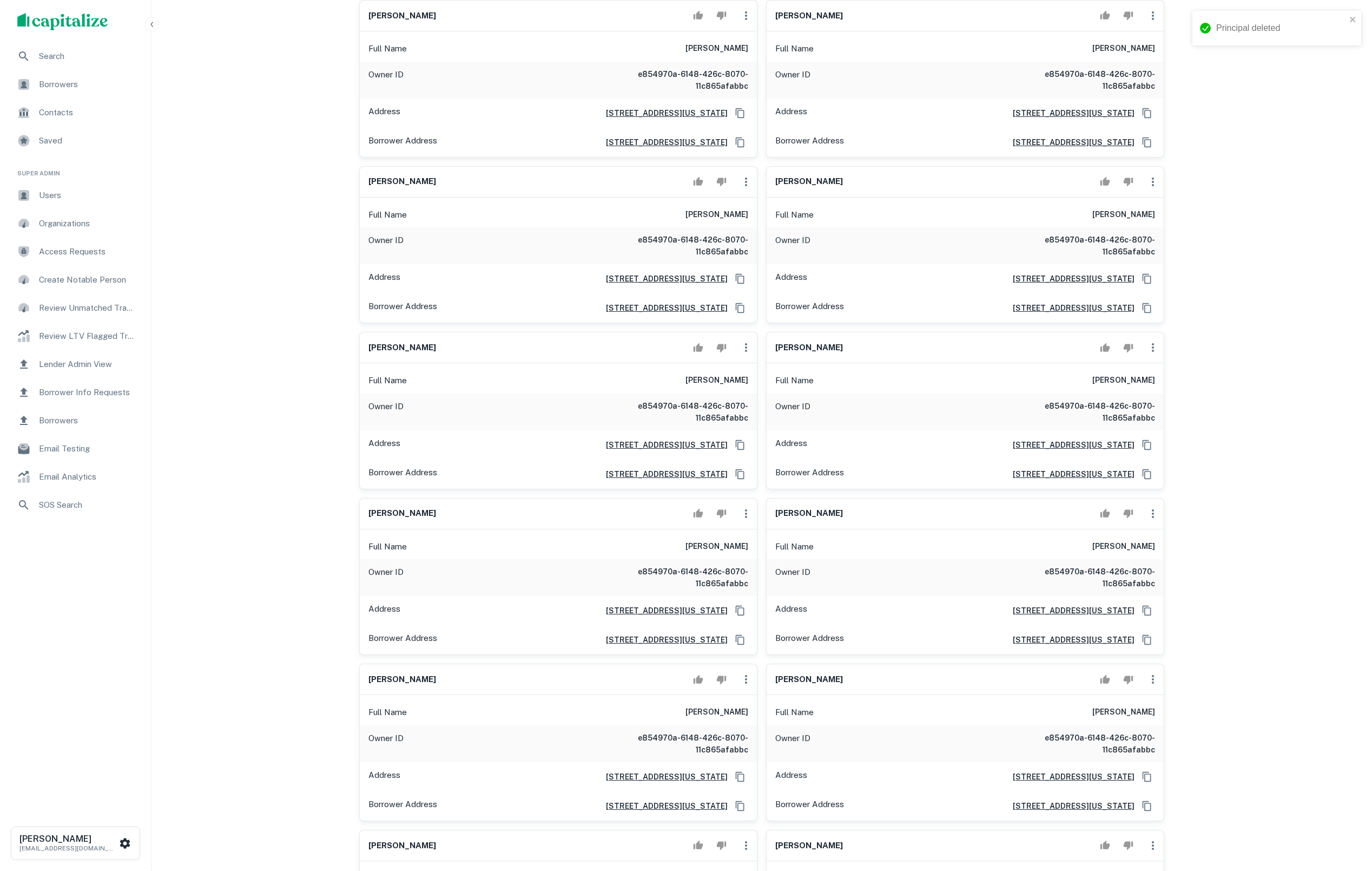
click at [743, 189] on icon "button" at bounding box center [746, 182] width 13 height 13
click at [758, 245] on li "Delete" at bounding box center [753, 246] width 44 height 20
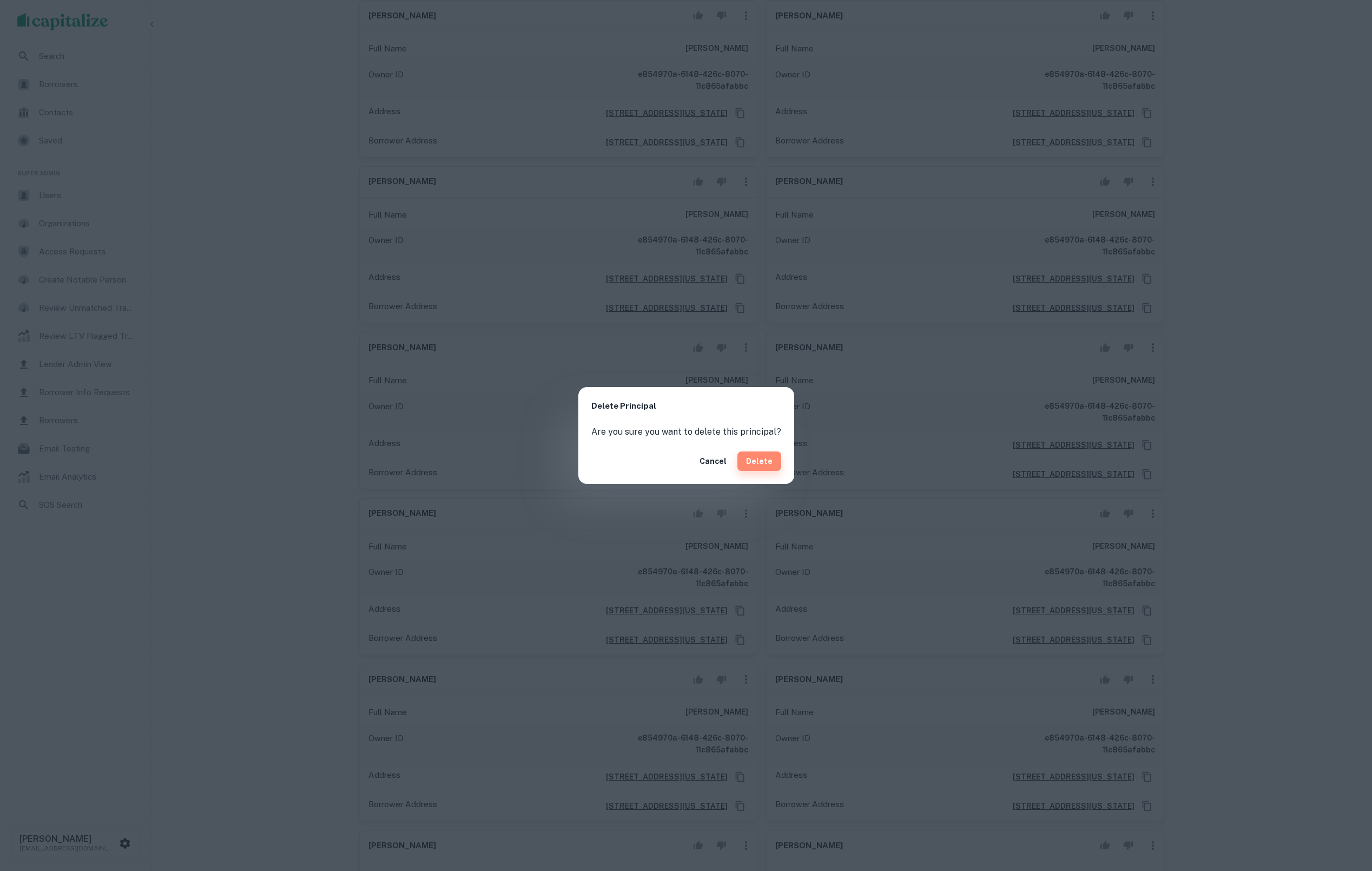
click at [760, 462] on button "Delete" at bounding box center [760, 461] width 44 height 20
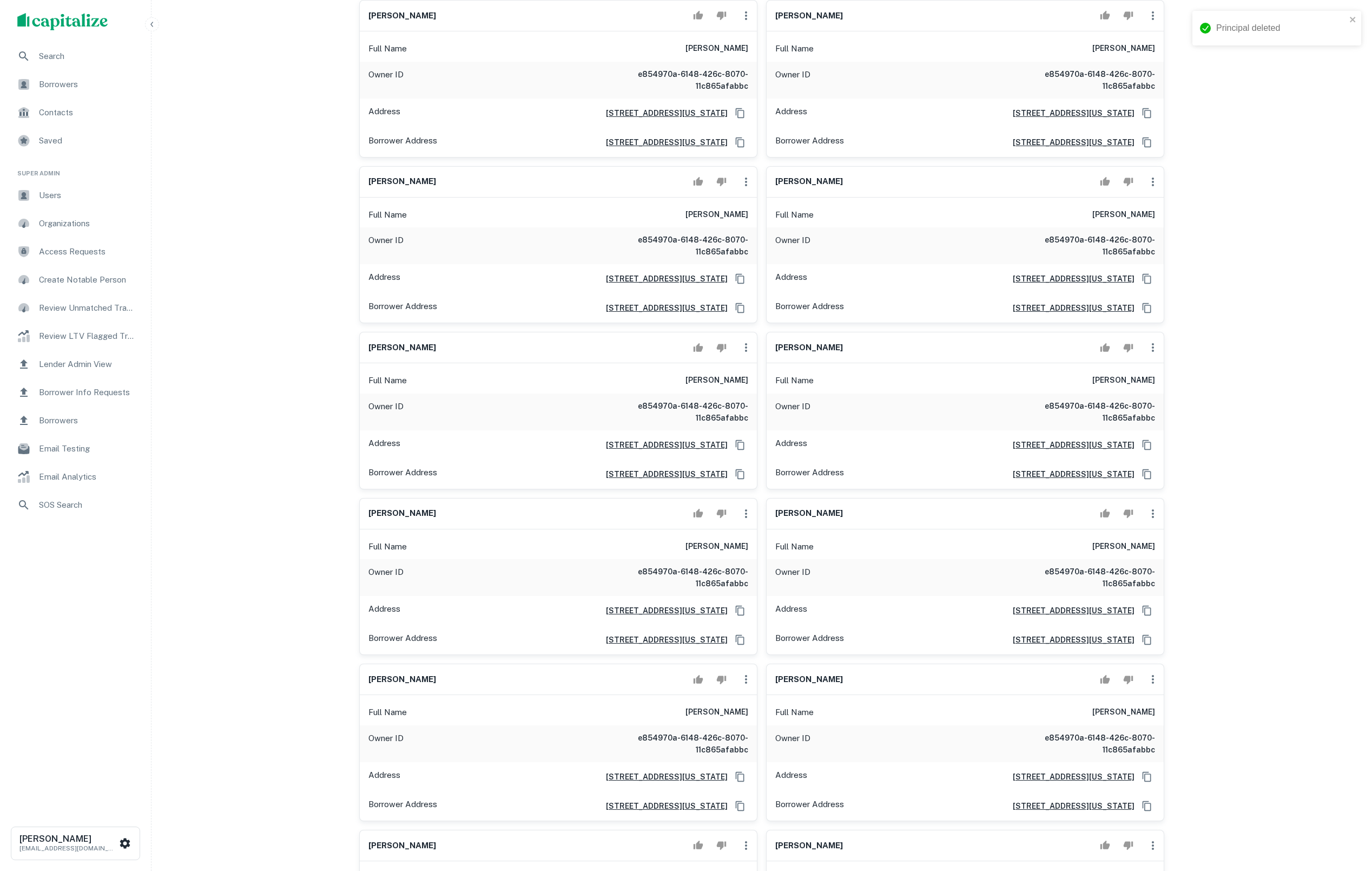
click at [745, 187] on icon "button" at bounding box center [746, 181] width 2 height 8
click at [752, 245] on li "Delete" at bounding box center [753, 246] width 44 height 20
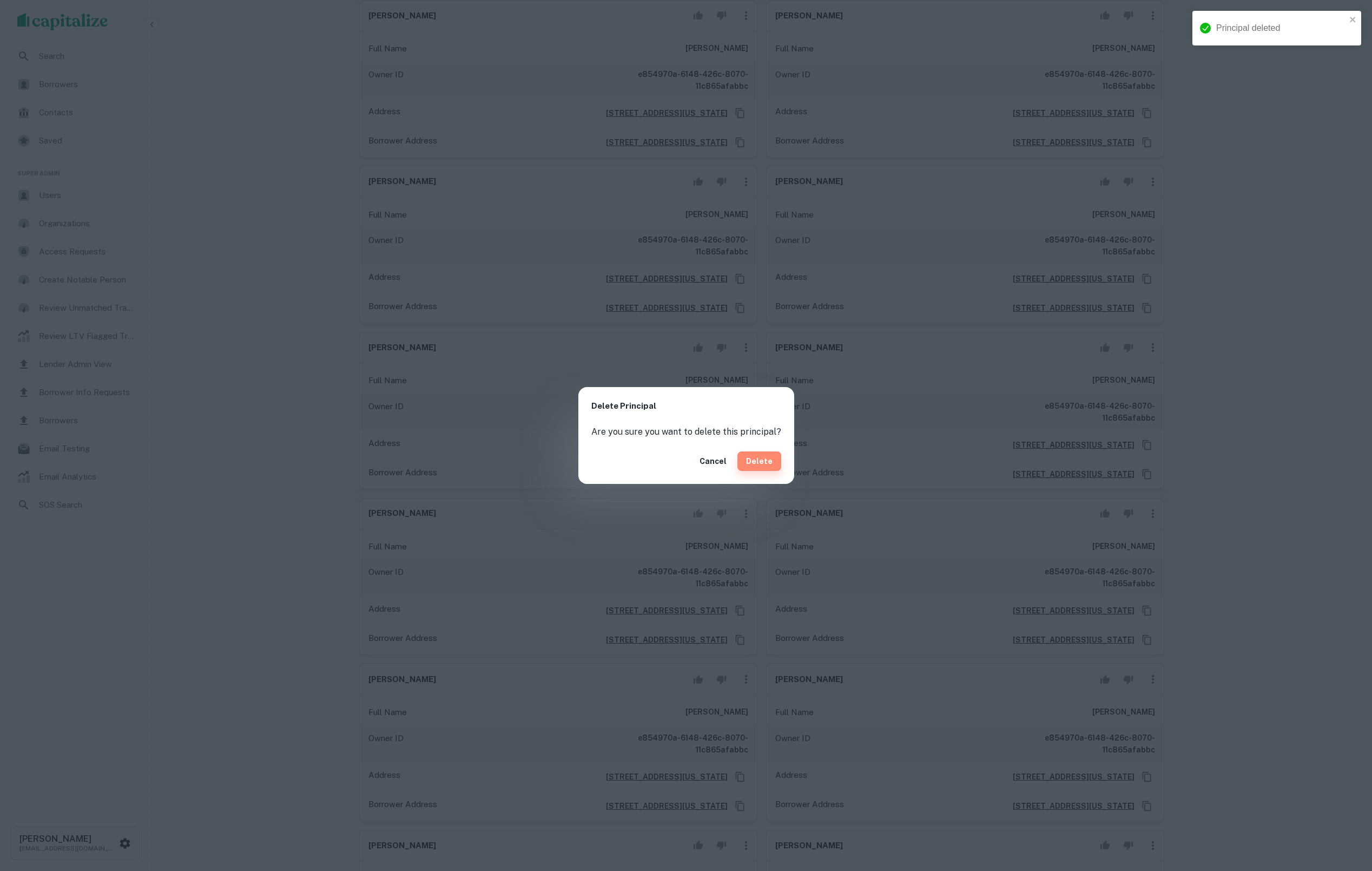
click at [767, 462] on button "Delete" at bounding box center [760, 461] width 44 height 20
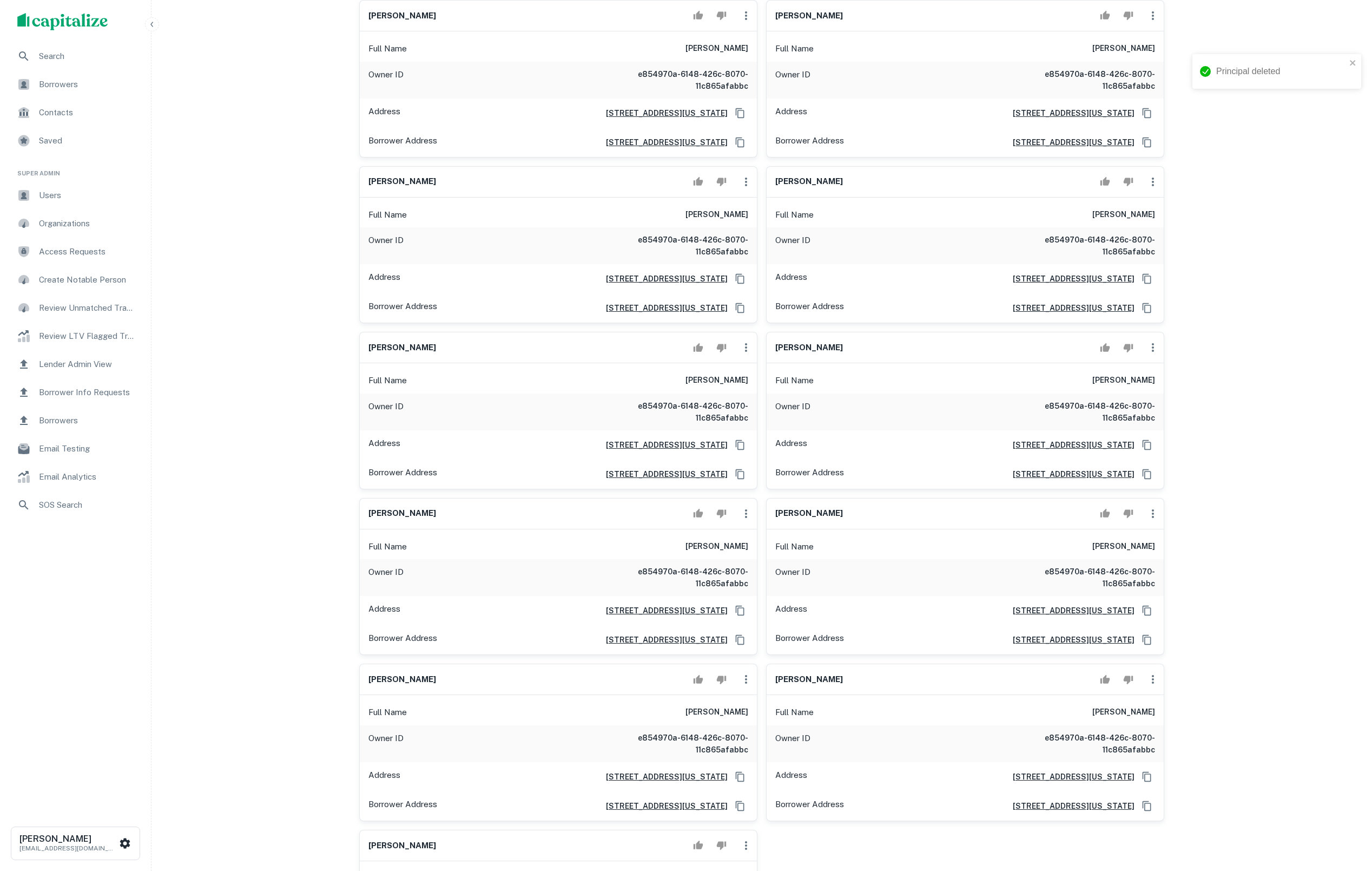
click at [745, 352] on icon "button" at bounding box center [746, 347] width 2 height 8
click at [765, 424] on li "Delete" at bounding box center [753, 423] width 44 height 20
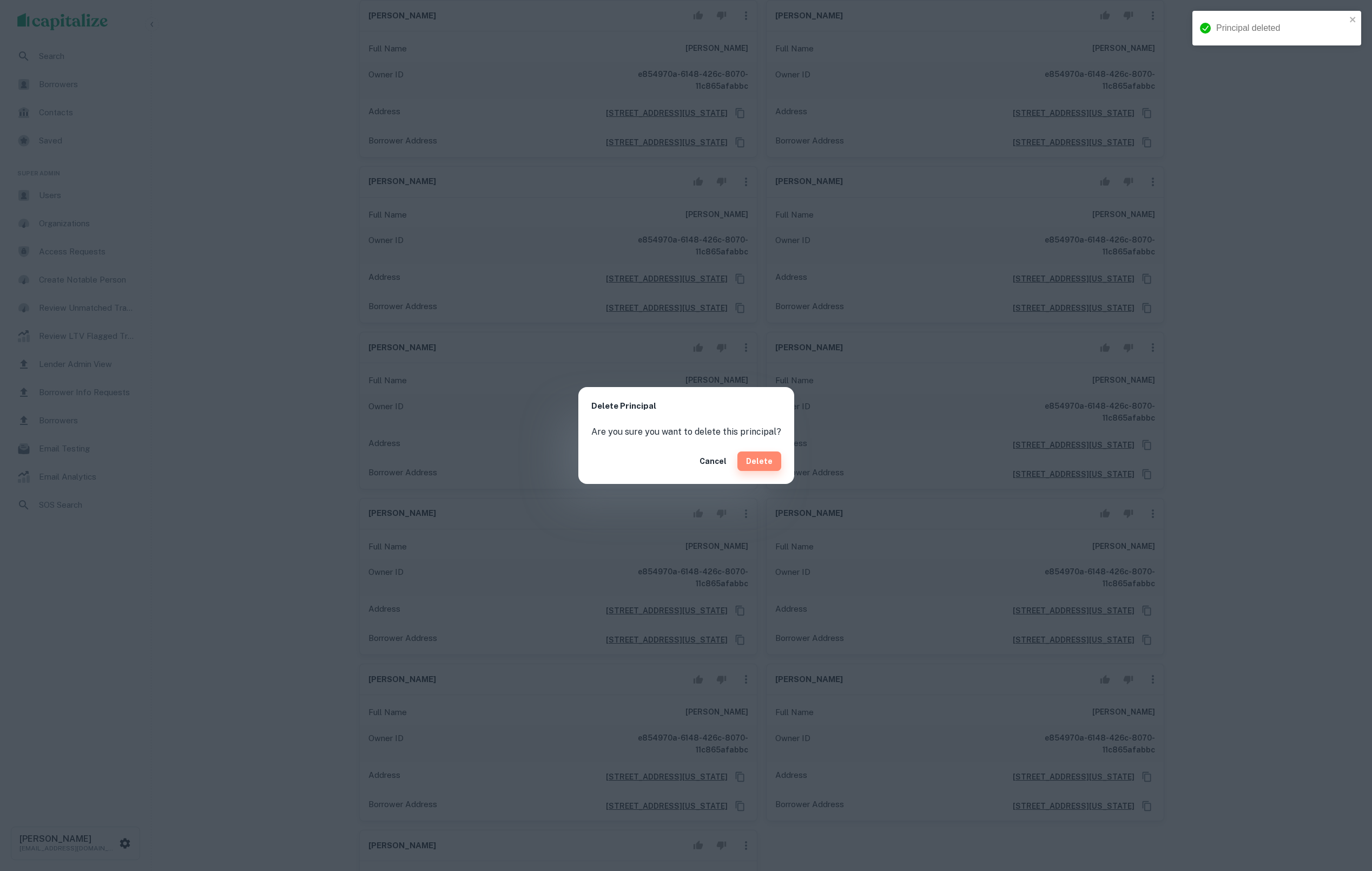
click at [767, 459] on button "Delete" at bounding box center [760, 461] width 44 height 20
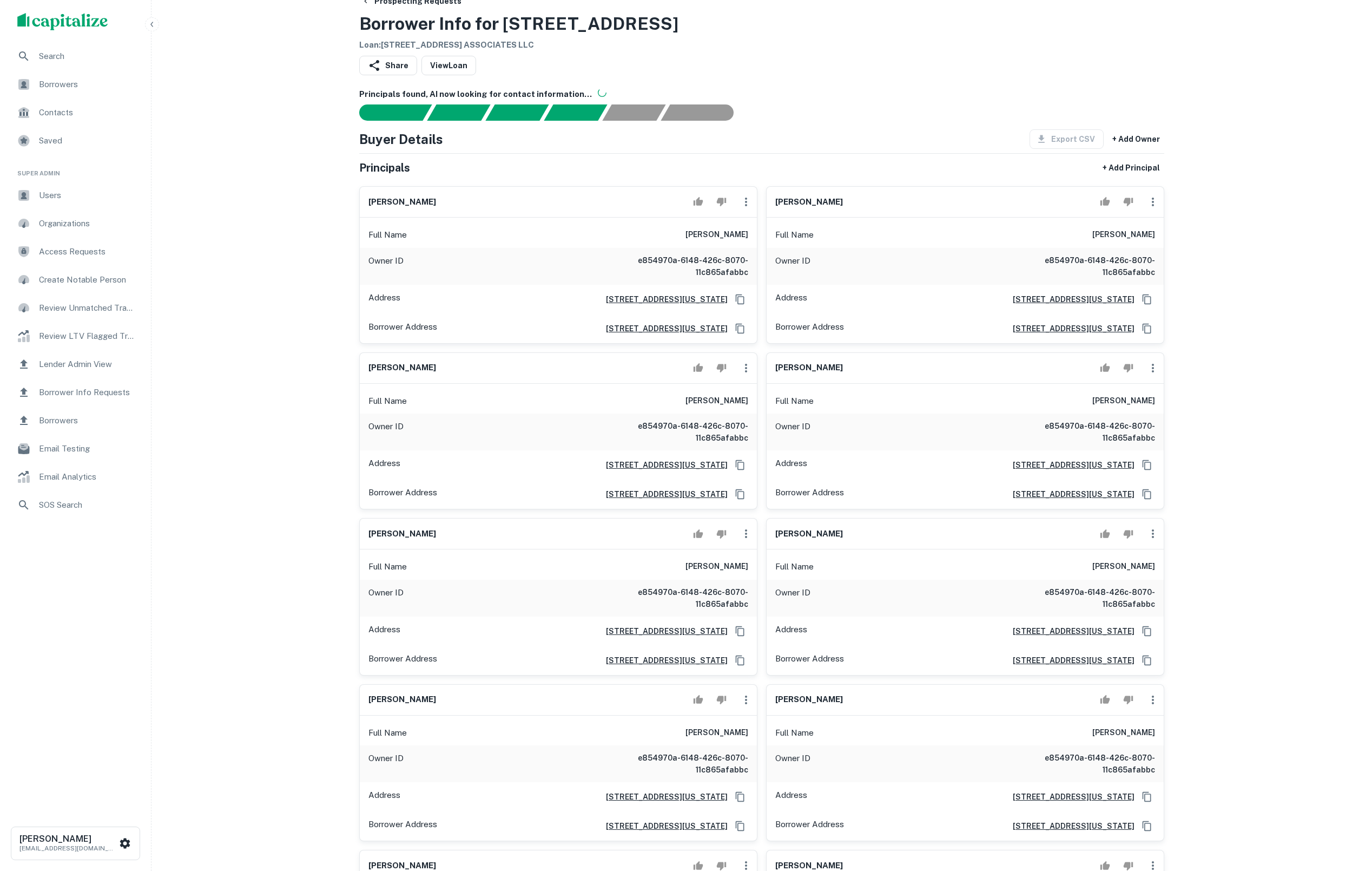
click at [745, 206] on icon "button" at bounding box center [746, 202] width 2 height 8
click at [753, 255] on li "Delete" at bounding box center [753, 255] width 44 height 20
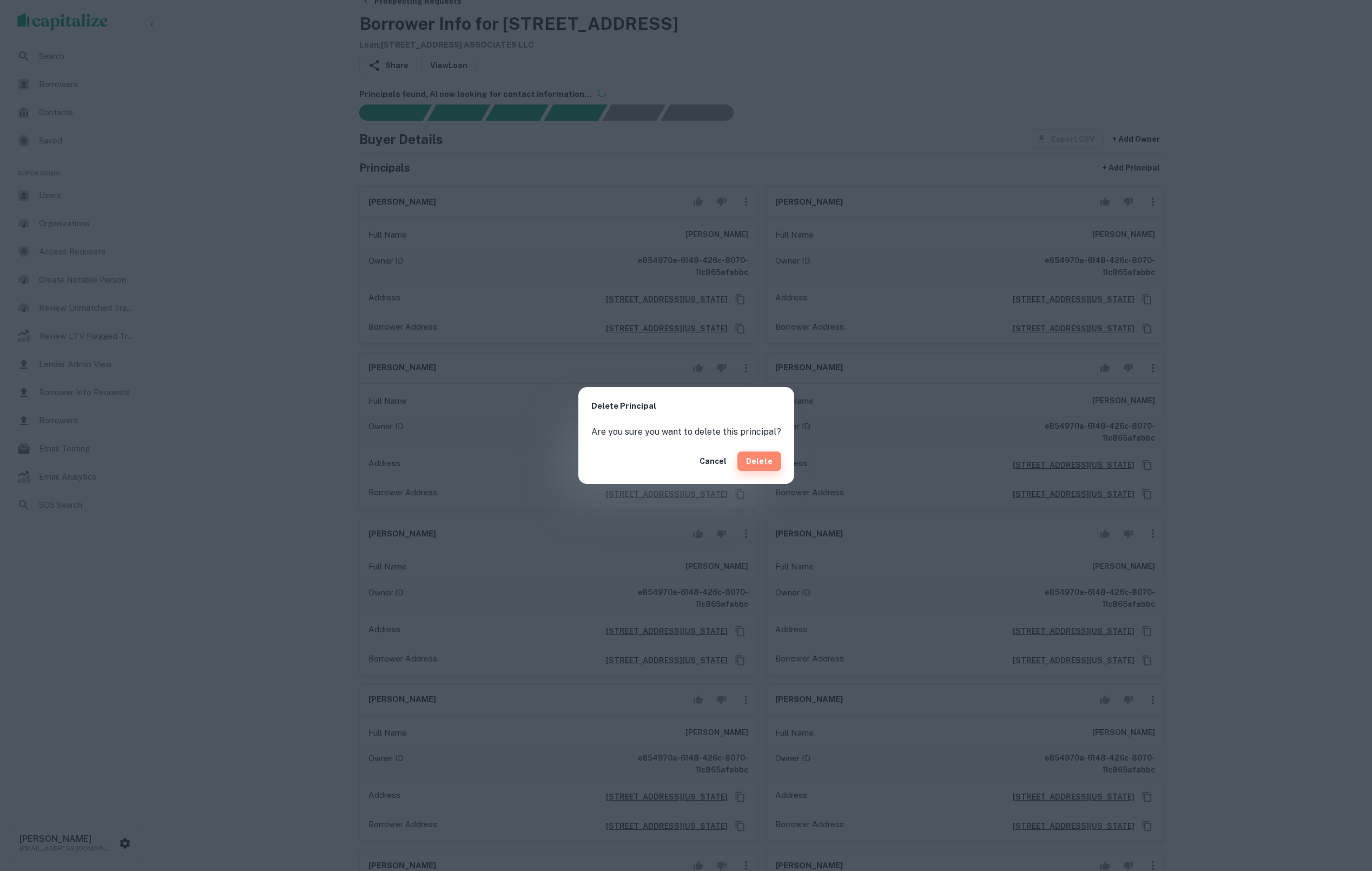
click at [760, 458] on button "Delete" at bounding box center [760, 461] width 44 height 20
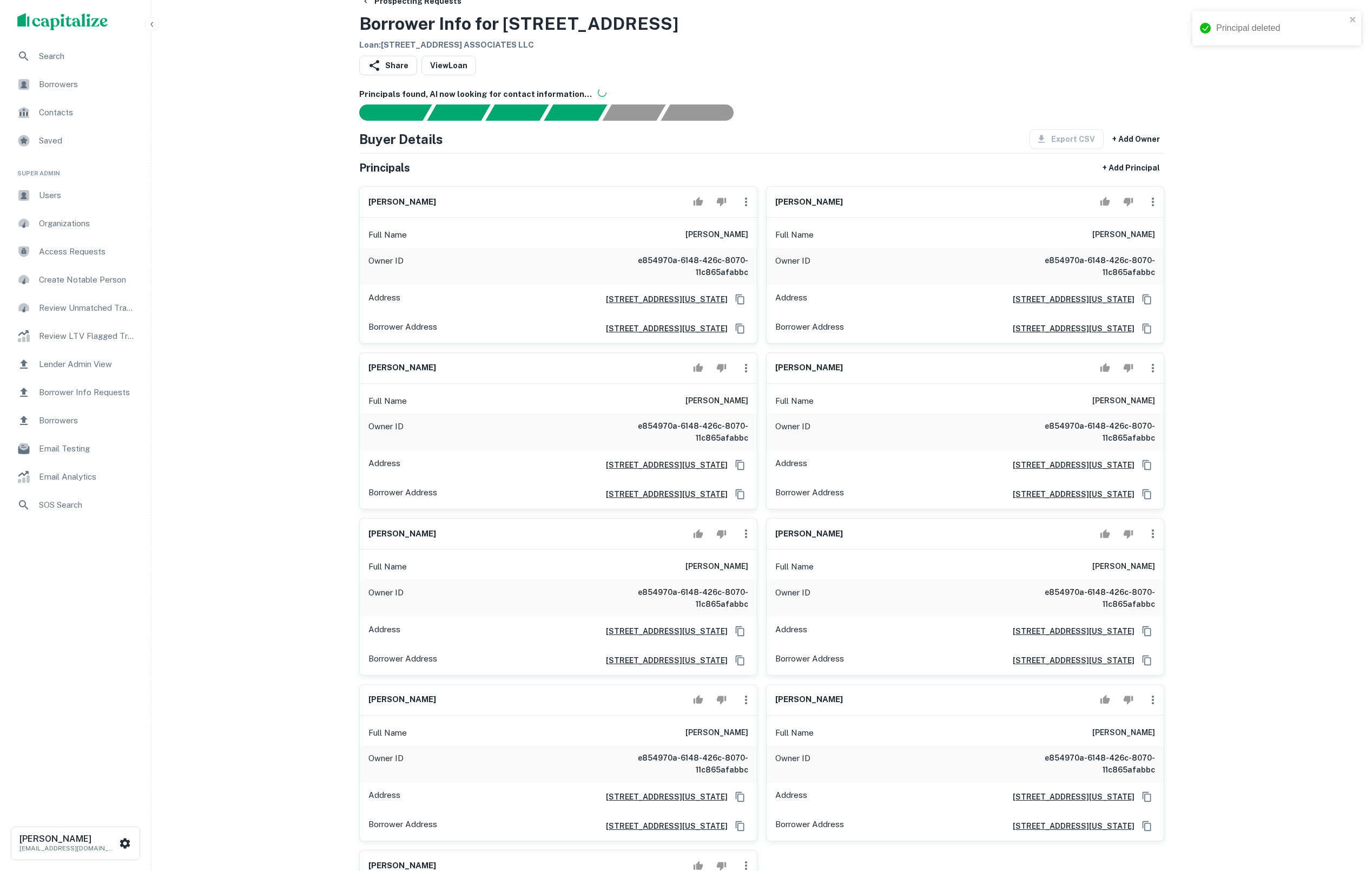
click at [1147, 208] on icon "button" at bounding box center [1153, 202] width 13 height 13
click at [1163, 255] on li "Delete" at bounding box center [1159, 255] width 44 height 20
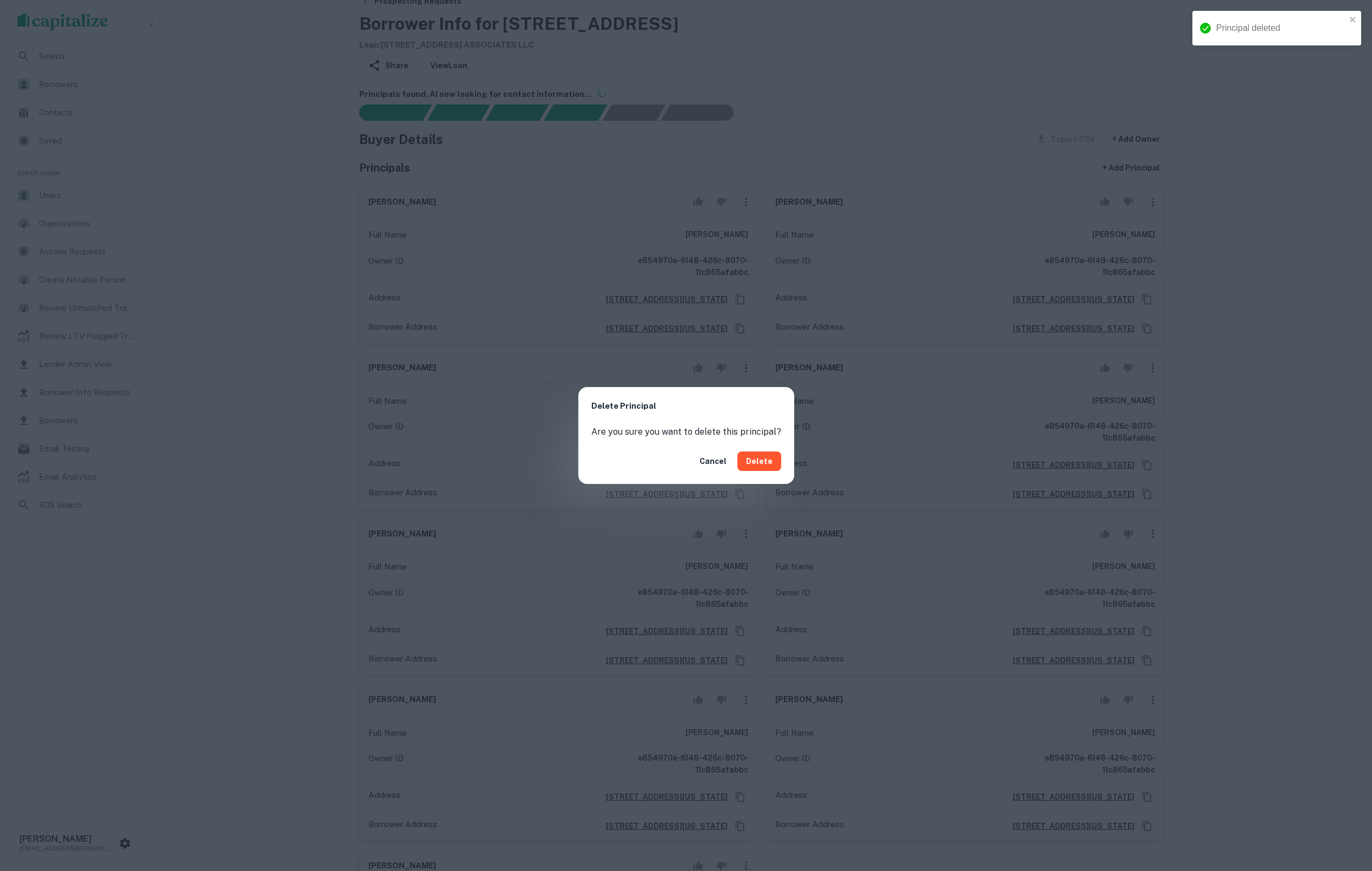
drag, startPoint x: 754, startPoint y: 458, endPoint x: 751, endPoint y: 440, distance: 18.2
click at [754, 458] on button "Delete" at bounding box center [760, 461] width 44 height 20
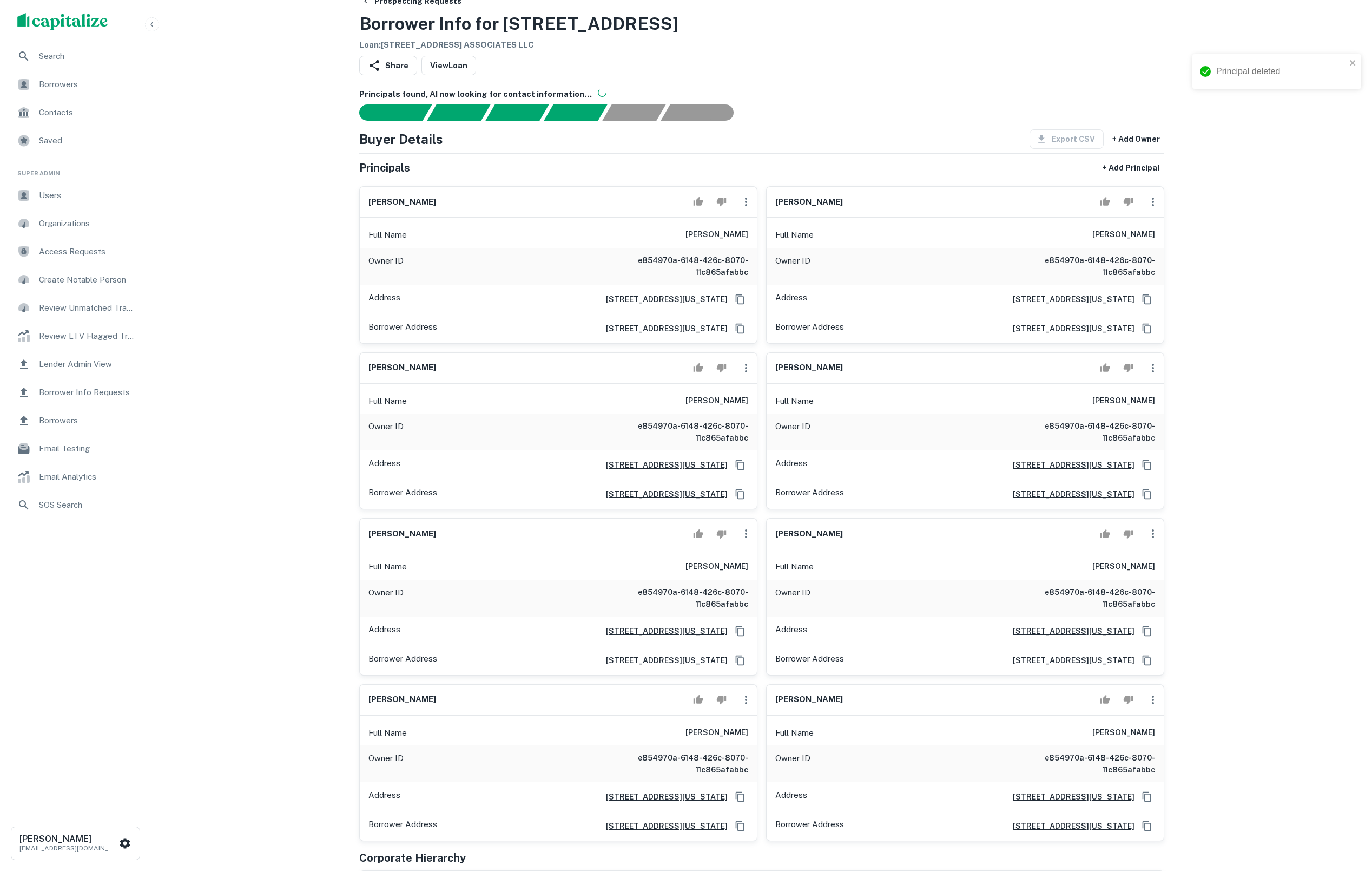
click at [745, 208] on icon "button" at bounding box center [746, 202] width 13 height 13
click at [754, 253] on li "Delete" at bounding box center [753, 255] width 44 height 20
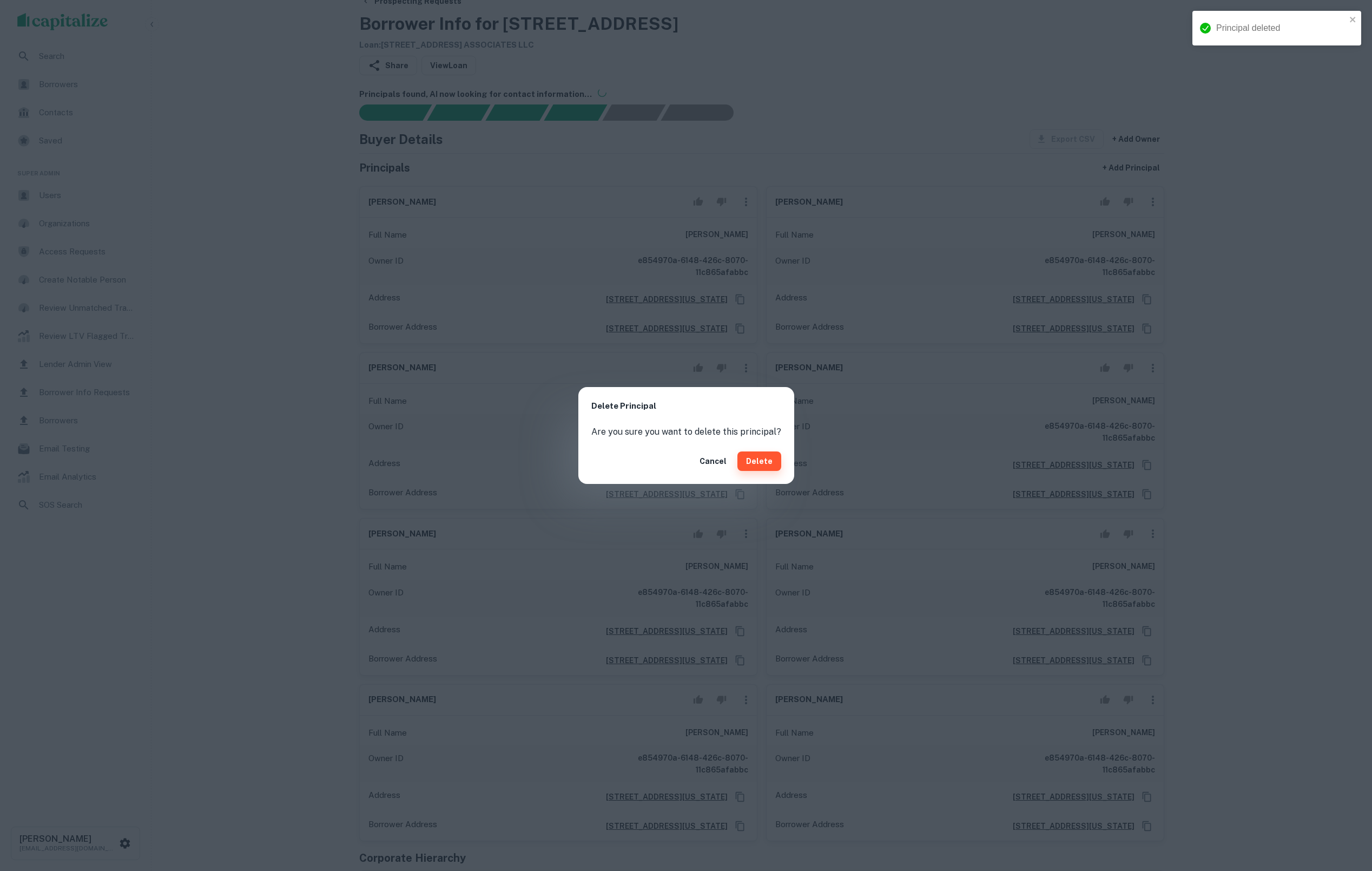
click at [761, 459] on button "Delete" at bounding box center [760, 461] width 44 height 20
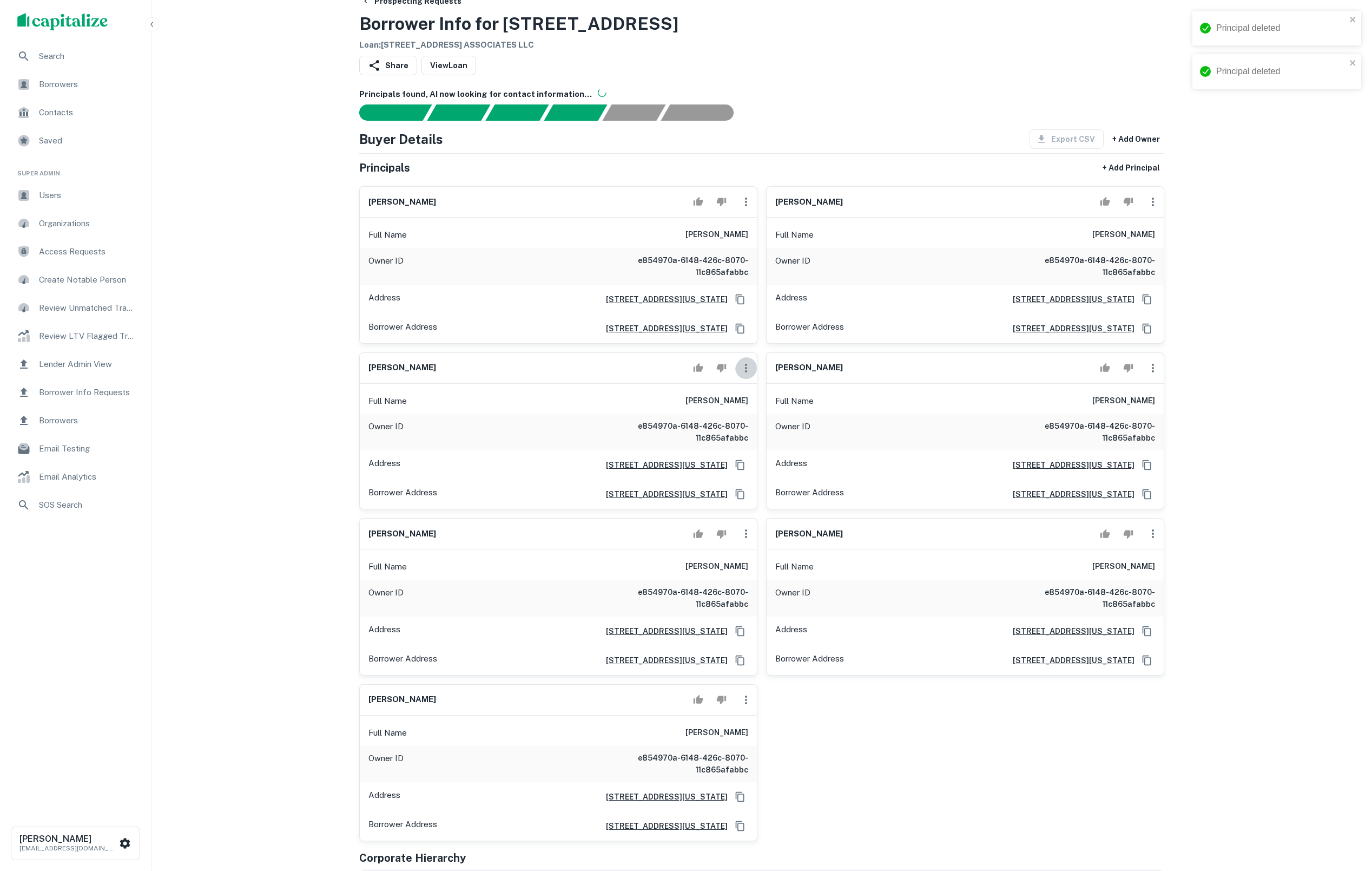
click at [740, 374] on icon "button" at bounding box center [746, 369] width 13 height 13
click at [754, 438] on li "Delete" at bounding box center [753, 433] width 44 height 20
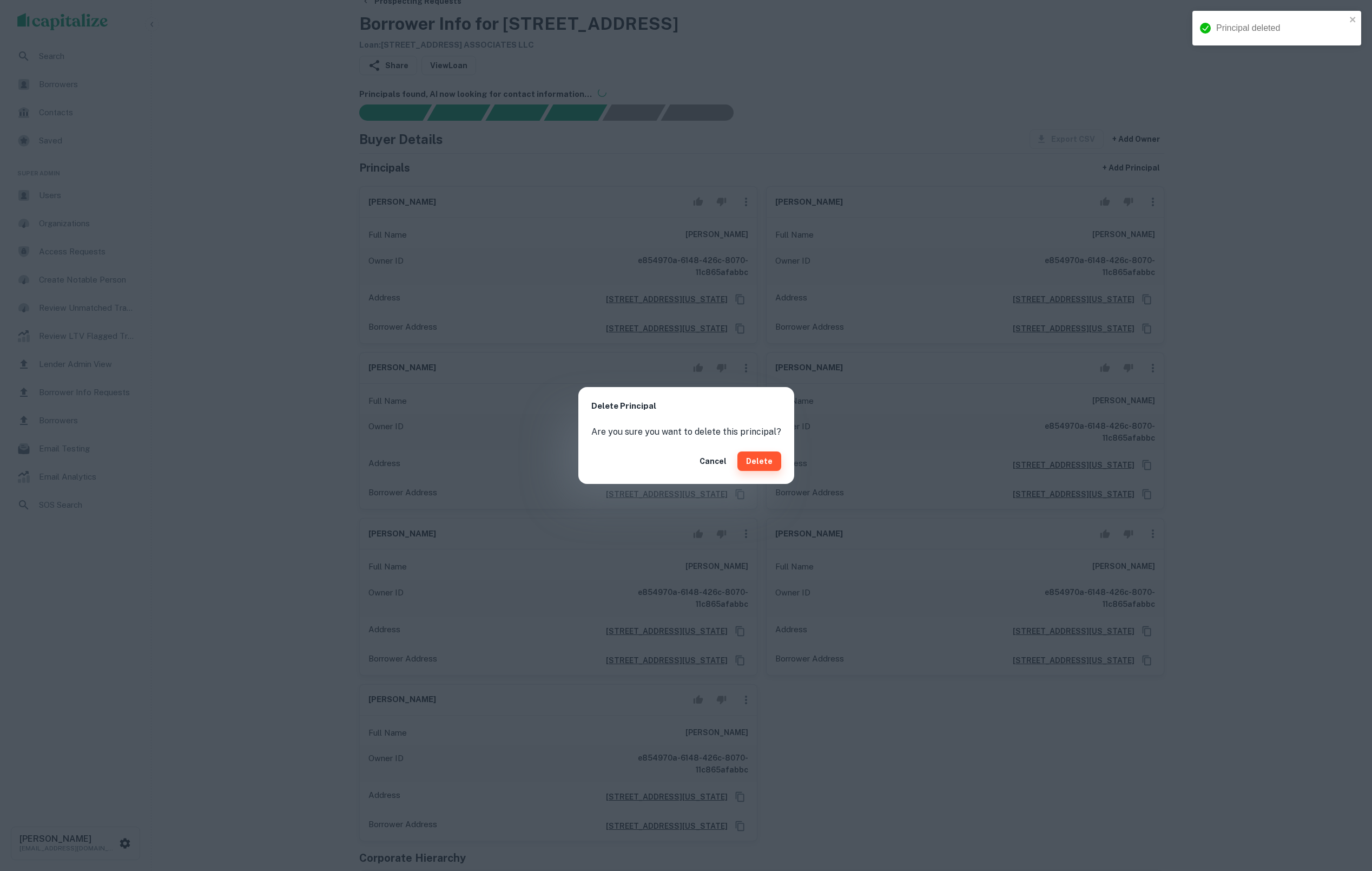
click at [765, 461] on button "Delete" at bounding box center [760, 461] width 44 height 20
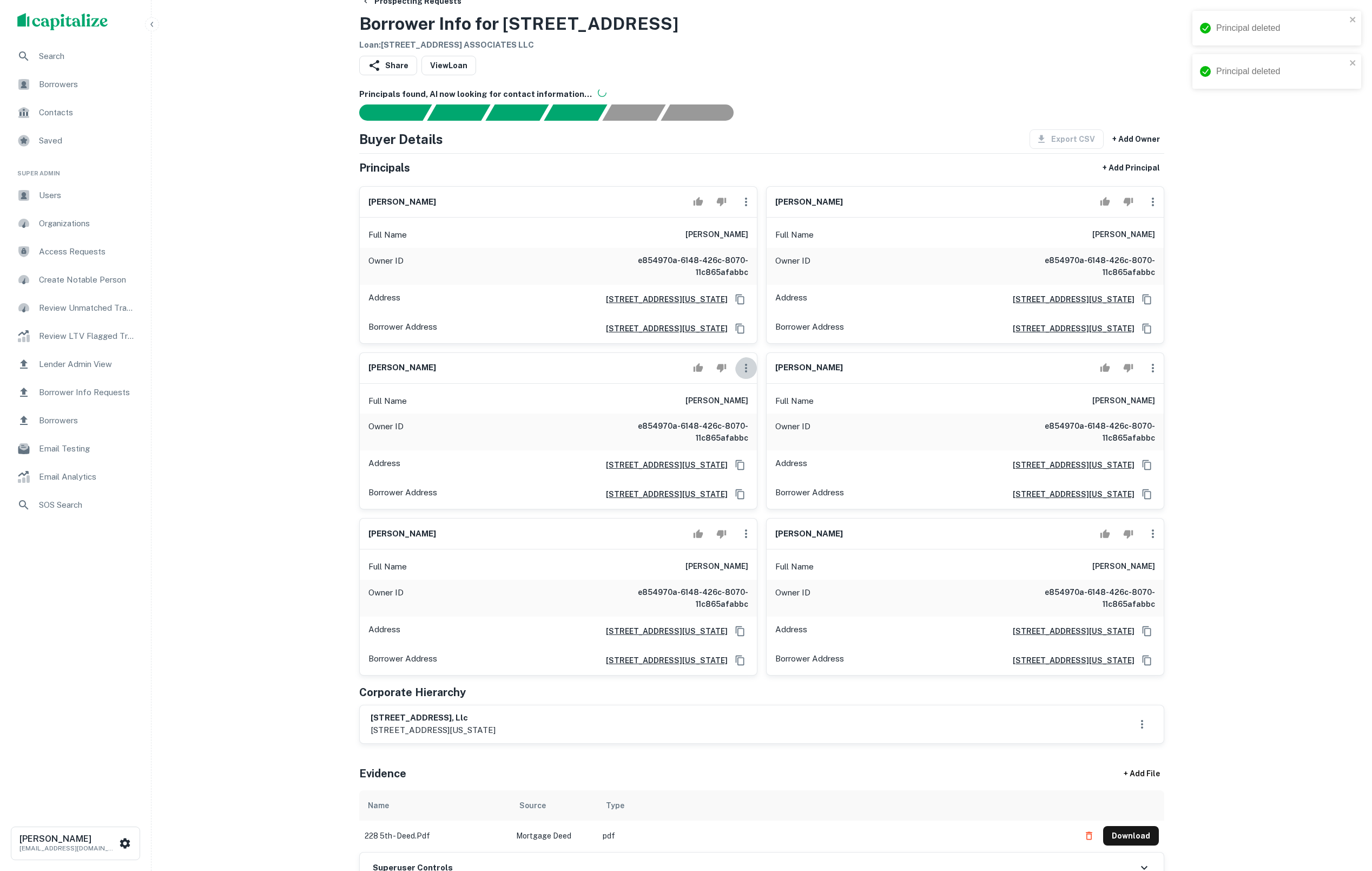
click at [743, 374] on icon "button" at bounding box center [746, 369] width 13 height 13
click at [753, 432] on li "Delete" at bounding box center [753, 433] width 44 height 20
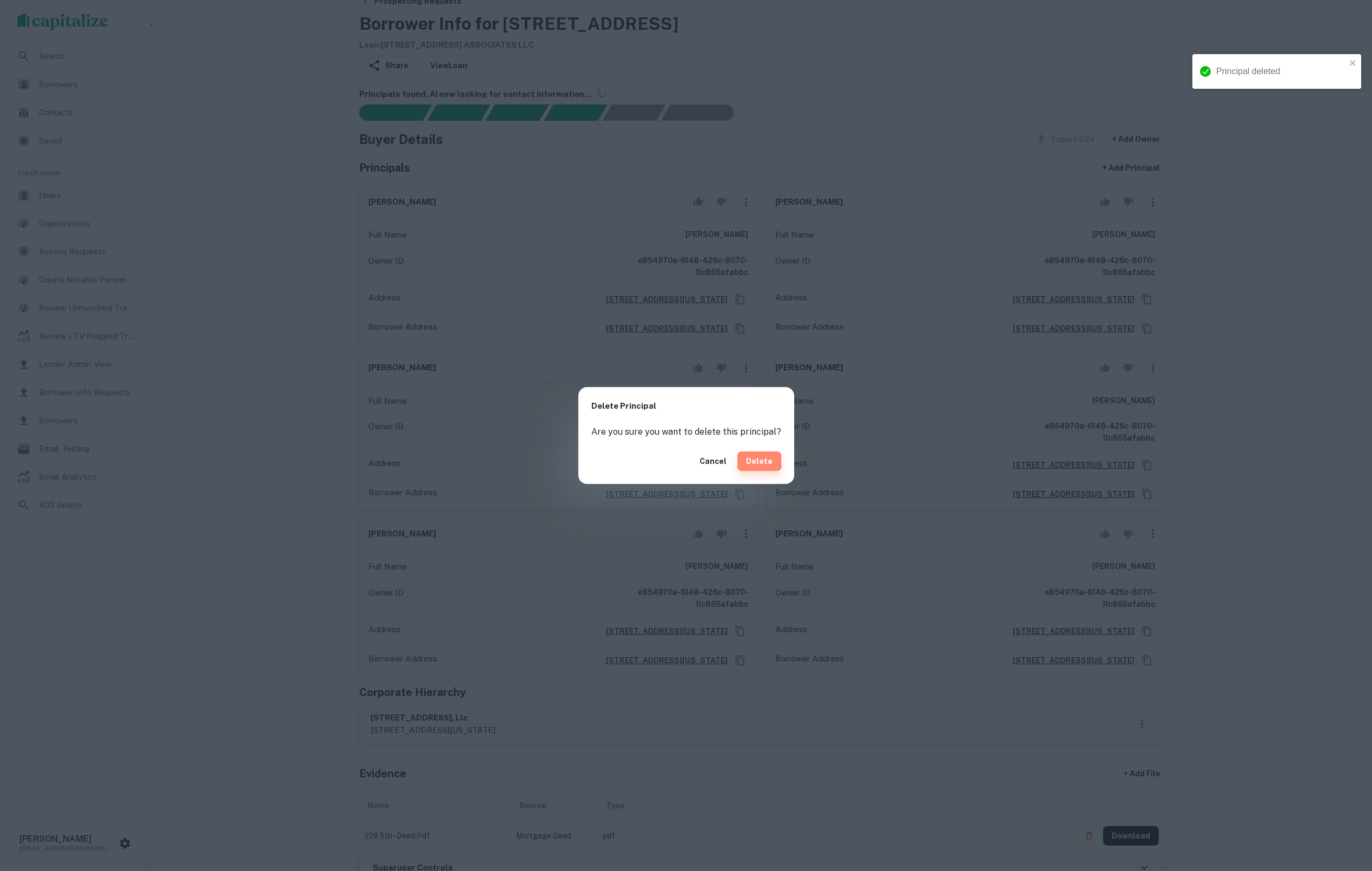
click at [757, 460] on button "Delete" at bounding box center [760, 461] width 44 height 20
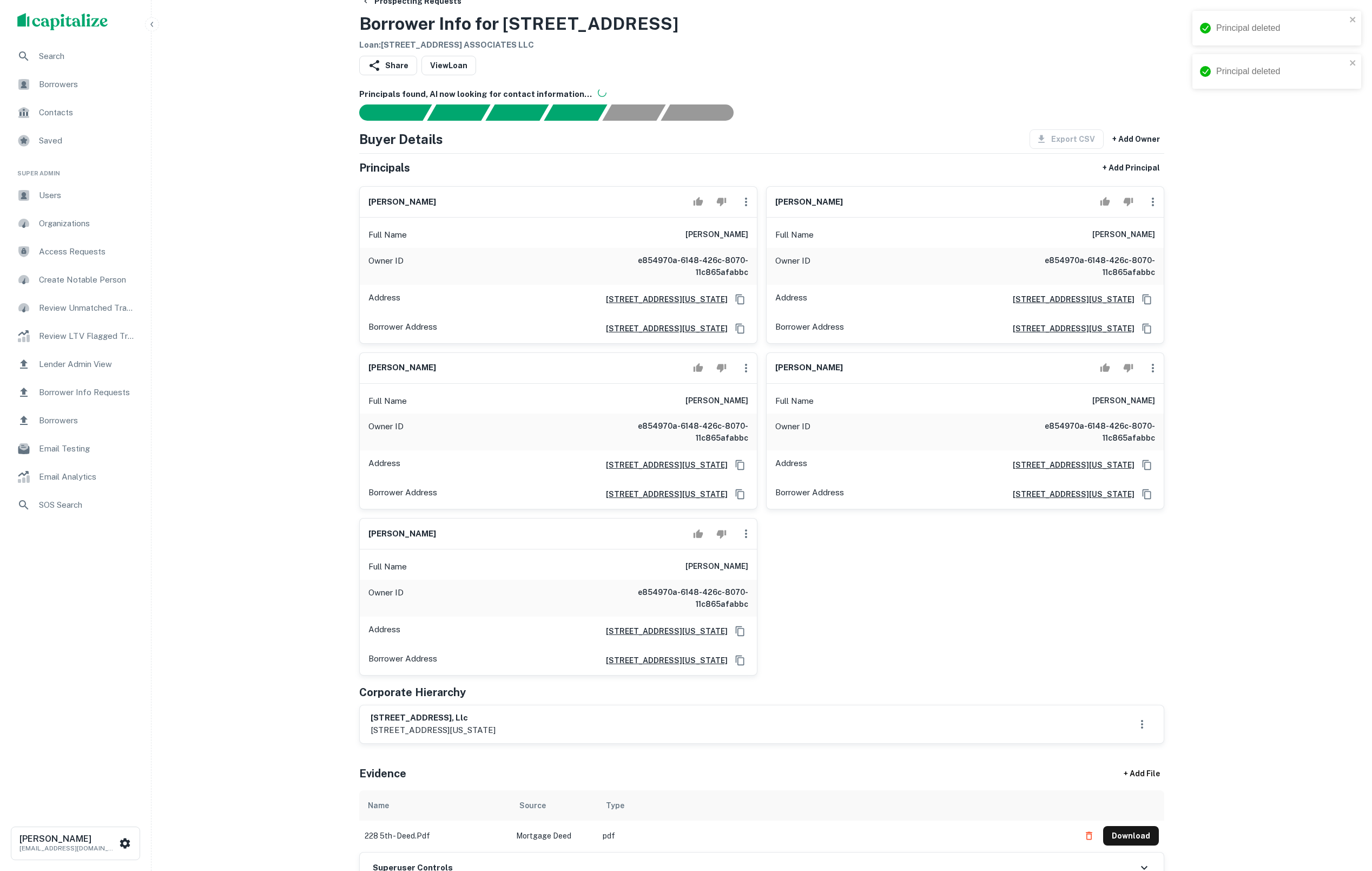
click at [745, 372] on icon "button" at bounding box center [746, 368] width 2 height 8
click at [752, 432] on li "Delete" at bounding box center [753, 433] width 44 height 20
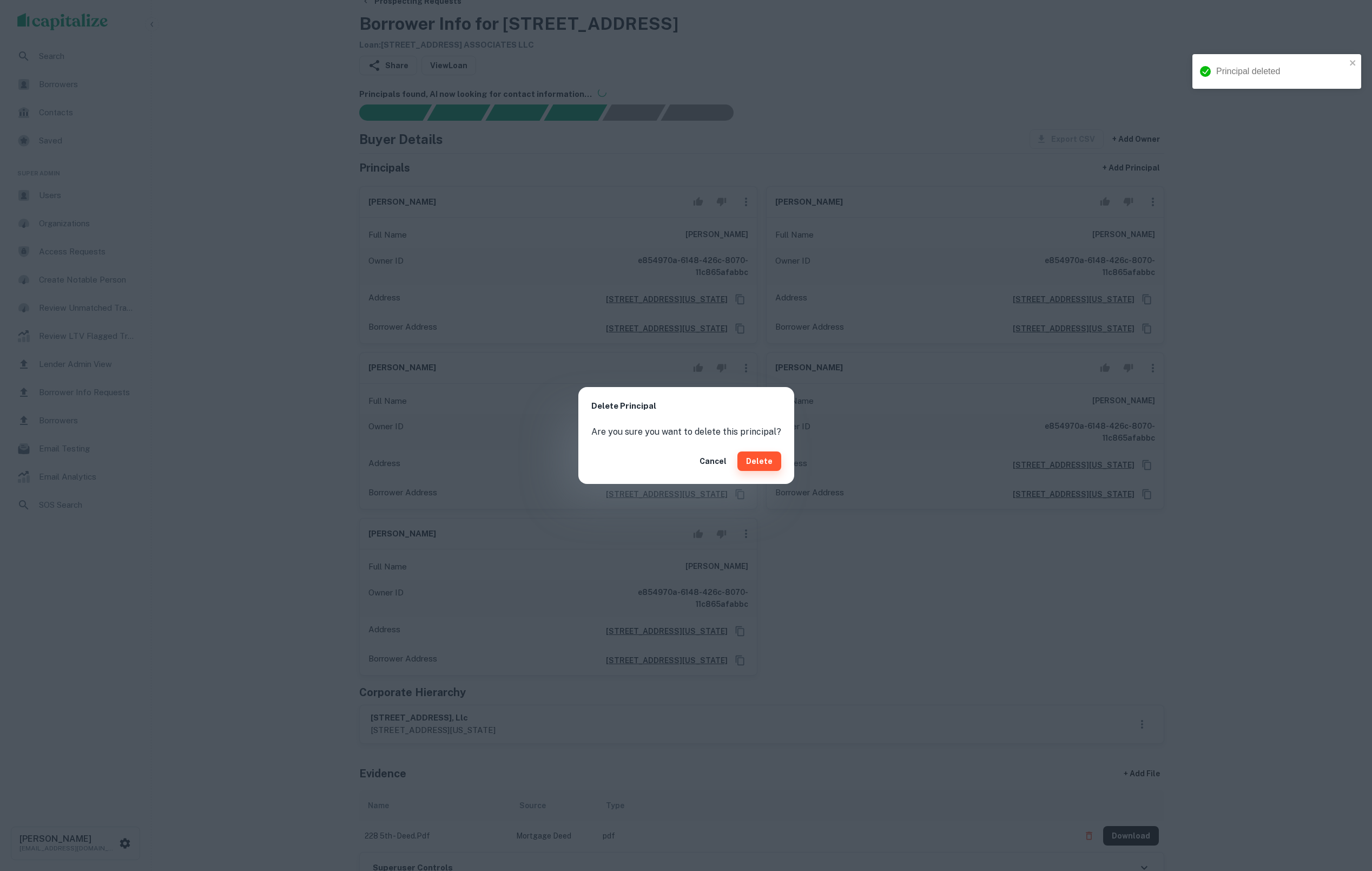
click at [753, 459] on button "Delete" at bounding box center [760, 461] width 44 height 20
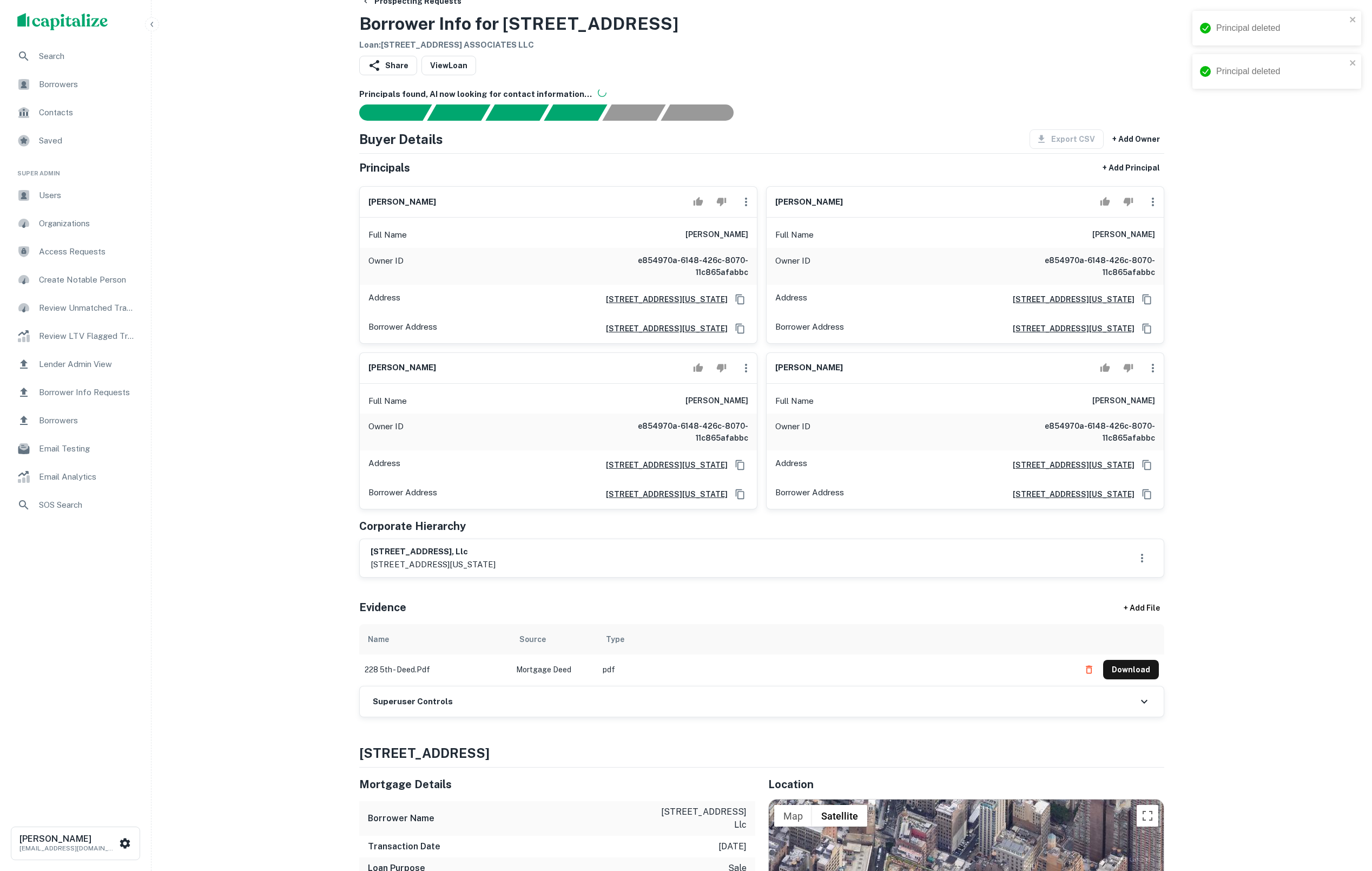
click at [743, 374] on icon "button" at bounding box center [746, 369] width 13 height 13
click at [751, 433] on li "Delete" at bounding box center [753, 433] width 44 height 20
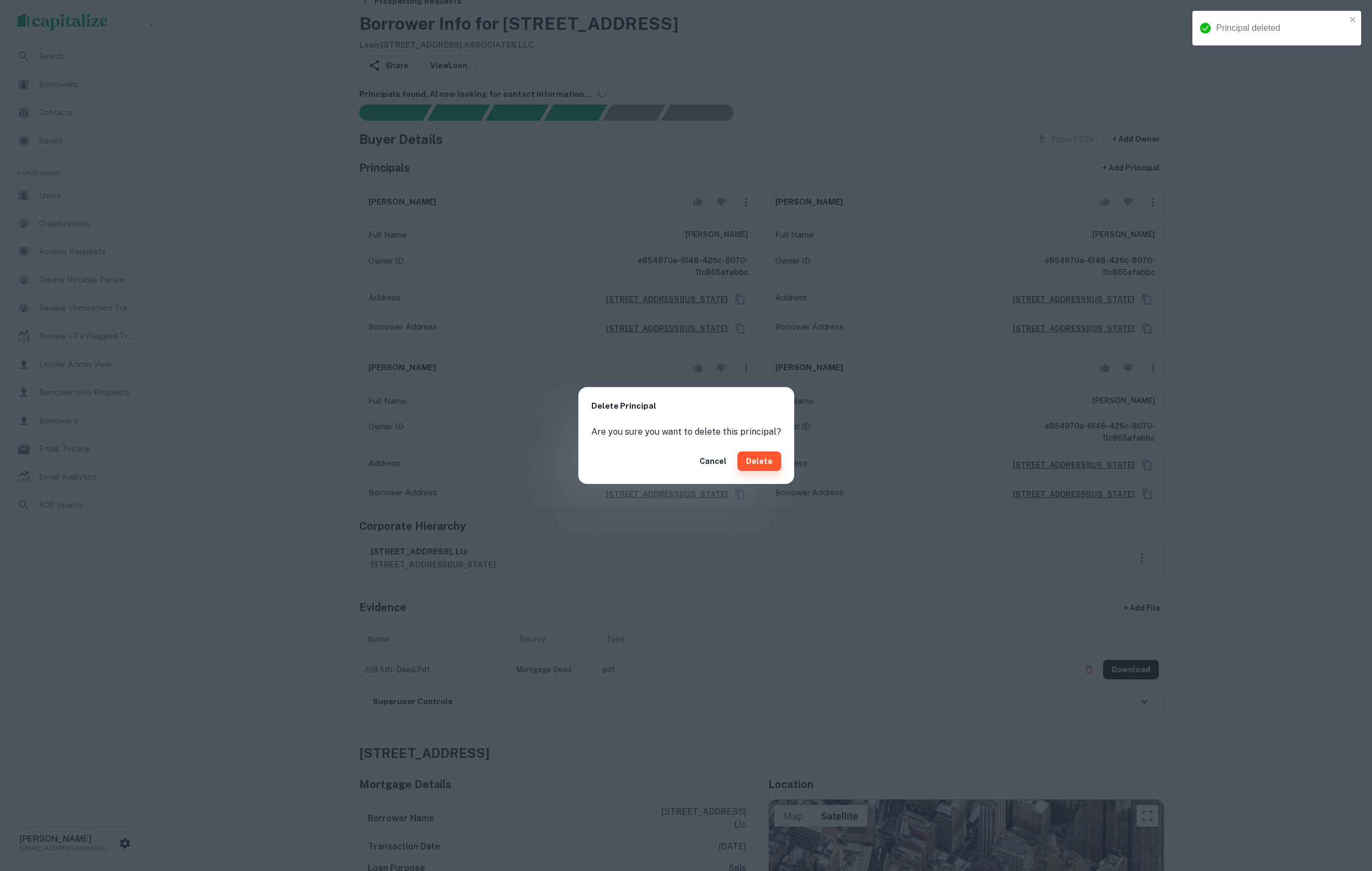
click at [759, 467] on button "Delete" at bounding box center [760, 461] width 44 height 20
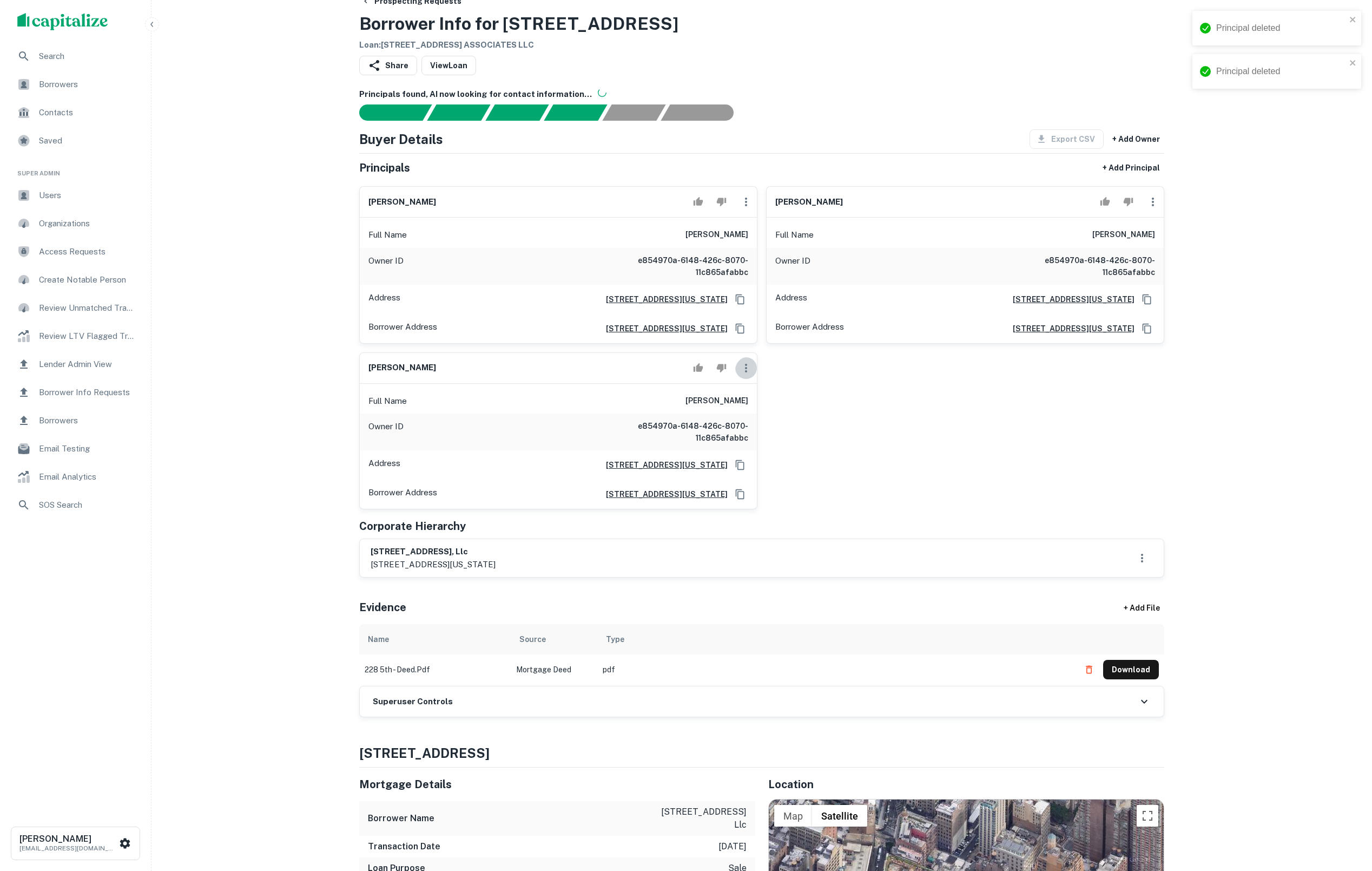
click at [745, 372] on icon "button" at bounding box center [746, 368] width 2 height 8
click at [753, 426] on li "Delete" at bounding box center [753, 433] width 44 height 20
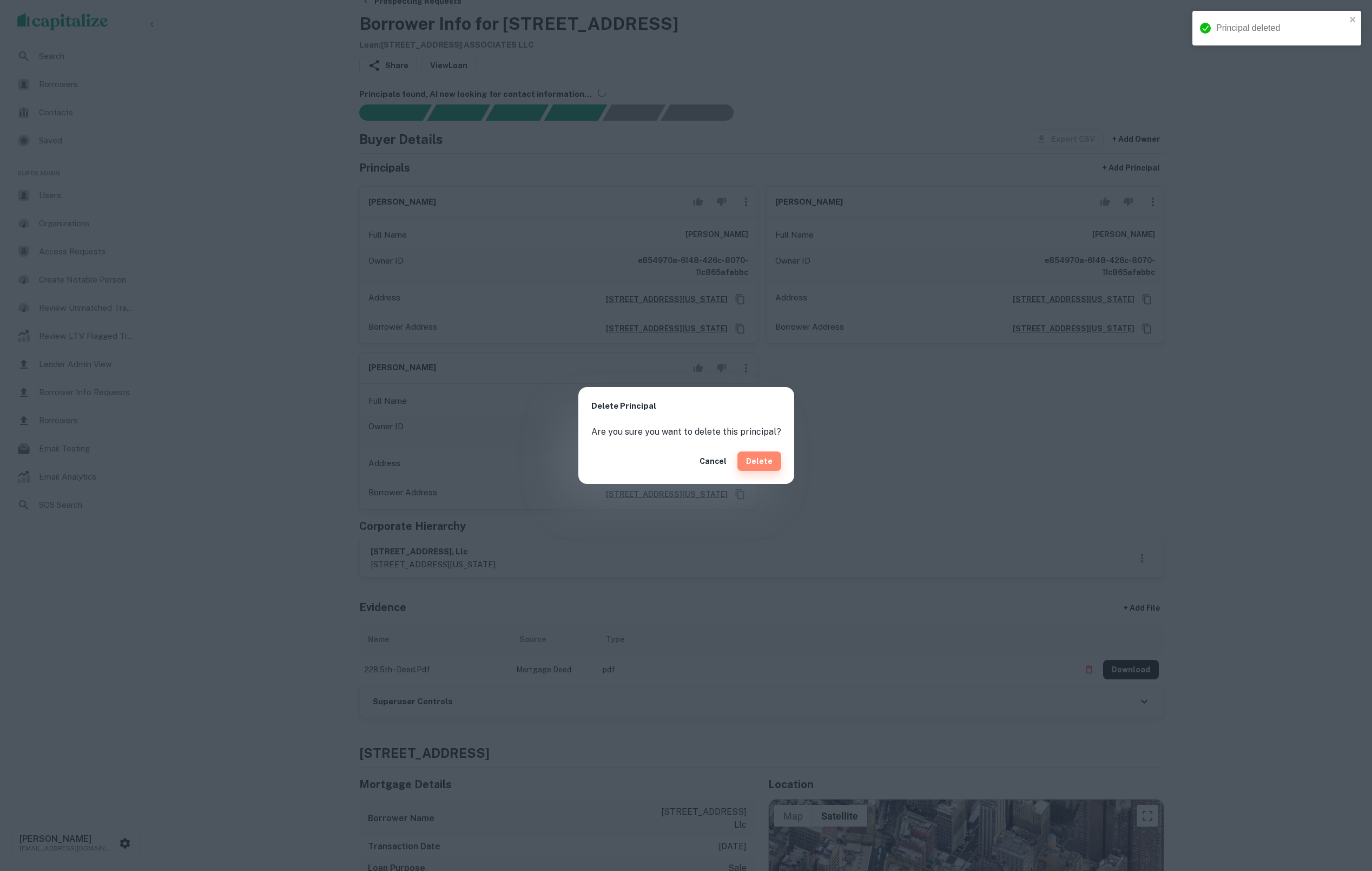
click at [771, 455] on button "Delete" at bounding box center [760, 461] width 44 height 20
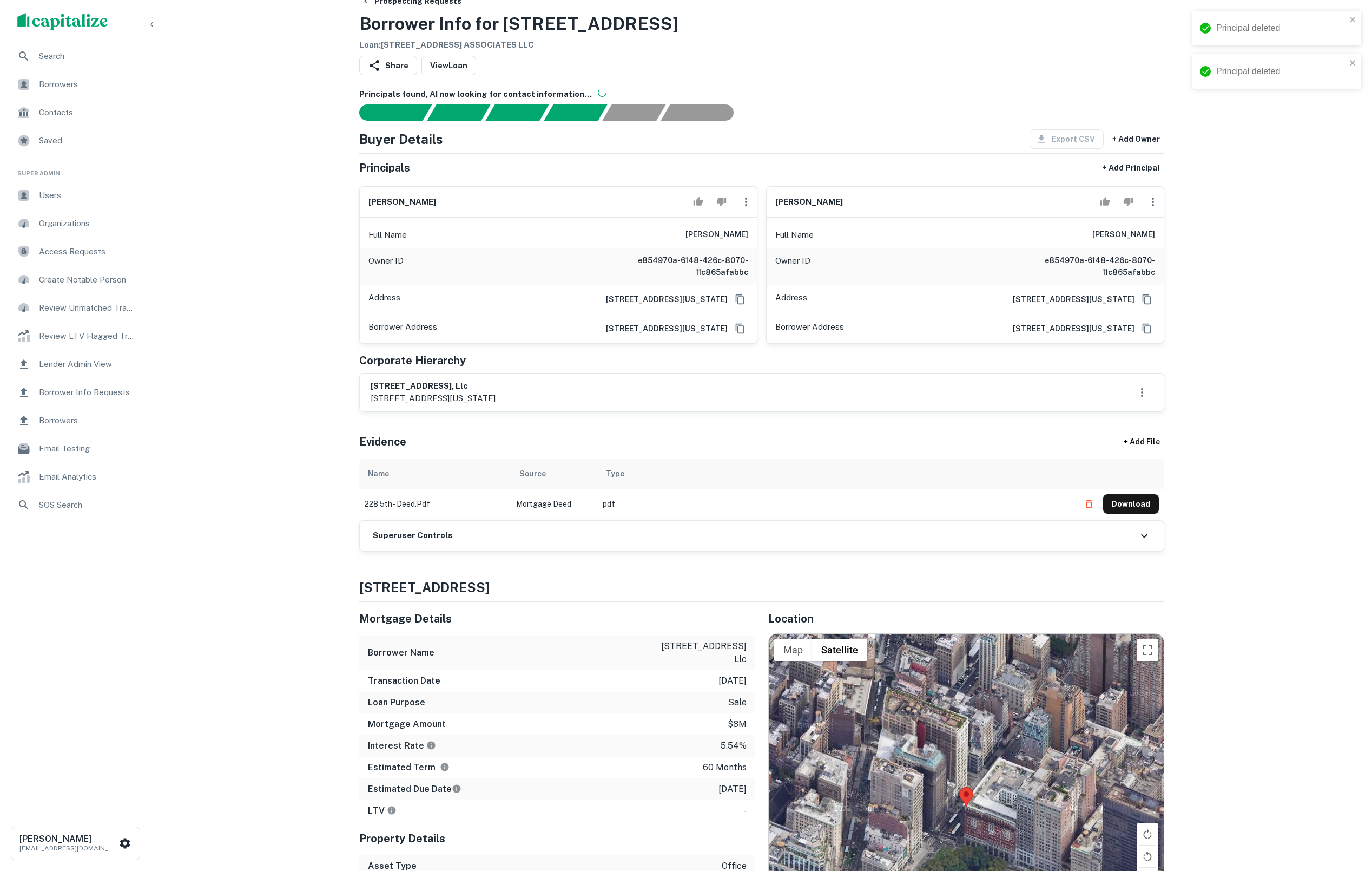
click at [1152, 208] on icon "button" at bounding box center [1153, 202] width 13 height 13
click at [1160, 252] on li "Delete" at bounding box center [1159, 255] width 44 height 20
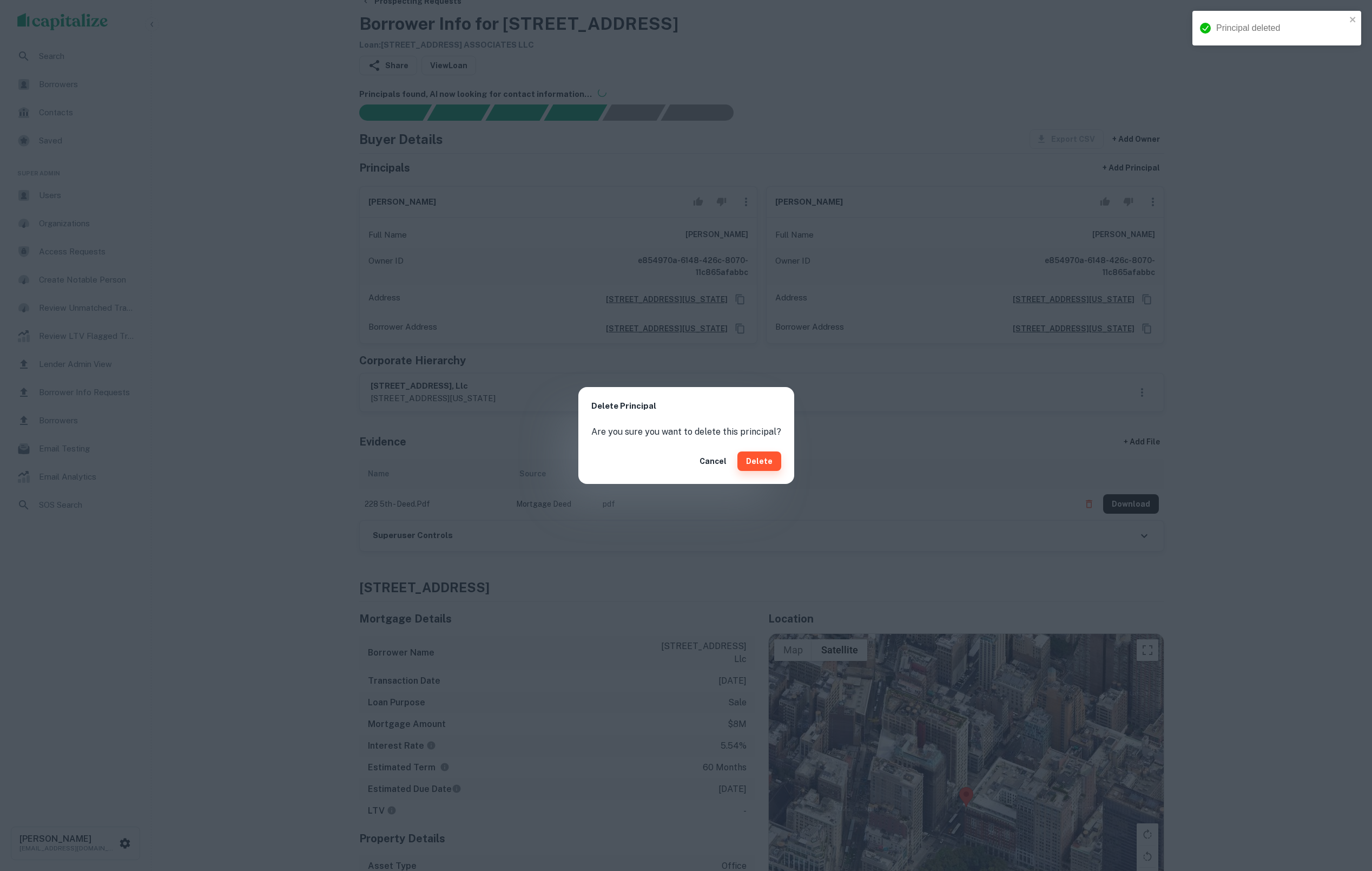
click at [752, 454] on button "Delete" at bounding box center [760, 461] width 44 height 20
